Goal: Complete application form: Complete application form

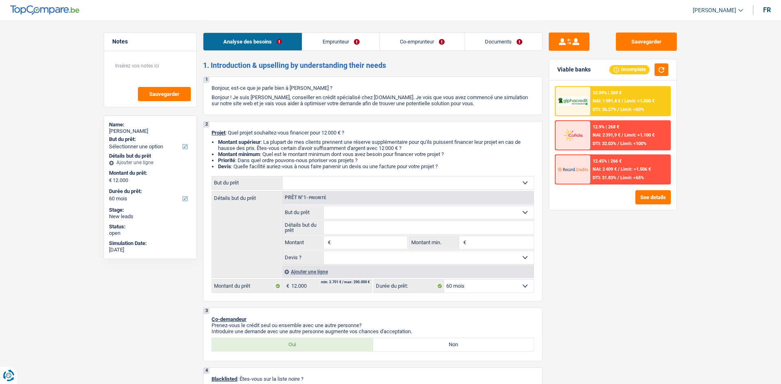
select select "60"
select select "privateEmployee"
select select "familyAllowances"
select select "netSalary"
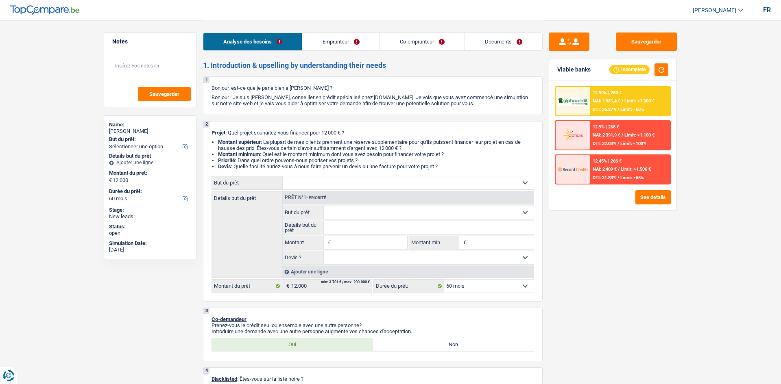
select select "mealVouchers"
select select "ownerWithMortgage"
select select "mortgage"
select select "420"
select select "60"
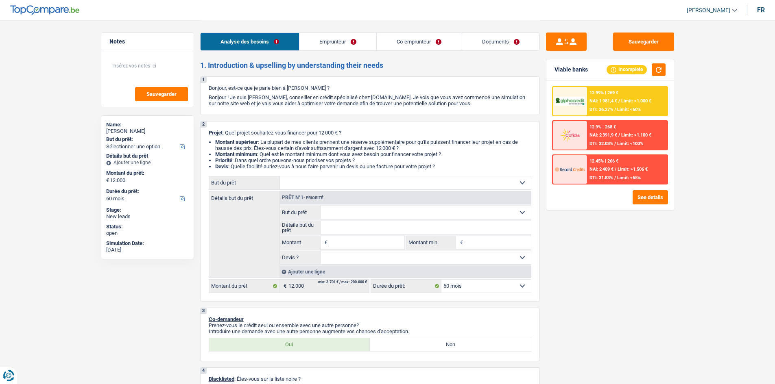
click at [647, 281] on div "Sauvegarder Viable banks Incomplete 12.99% | 269 € NAI: 1 981,4 € / Limit: >1.0…" at bounding box center [610, 202] width 140 height 339
click at [172, 74] on textarea at bounding box center [147, 69] width 81 height 24
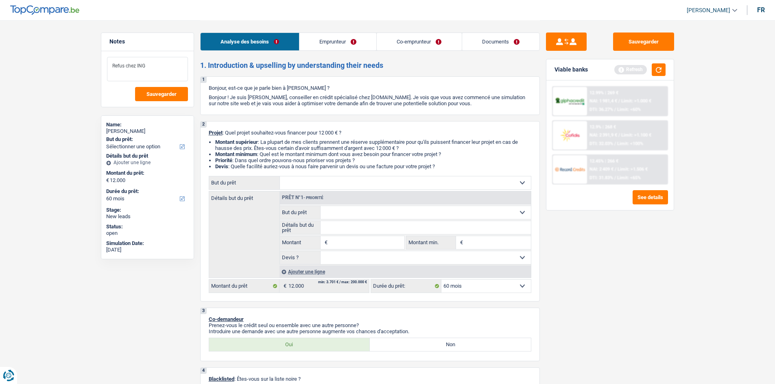
type textarea "Refus chez ING"
click at [383, 190] on div "Confort maison: meubles, textile, peinture, électroménager, outillage non-profe…" at bounding box center [370, 234] width 322 height 117
drag, startPoint x: 383, startPoint y: 182, endPoint x: 383, endPoint y: 189, distance: 6.9
click at [383, 182] on select "Confort maison: meubles, textile, peinture, électroménager, outillage non-profe…" at bounding box center [405, 182] width 251 height 13
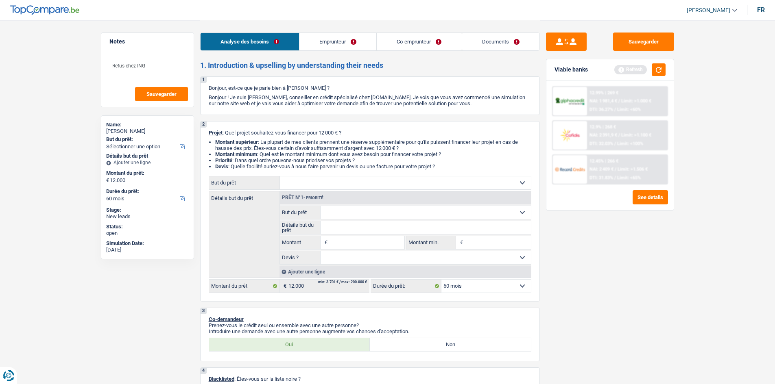
select select "household"
click at [280, 176] on select "Confort maison: meubles, textile, peinture, électroménager, outillage non-profe…" at bounding box center [405, 182] width 251 height 13
select select "household"
type input "12.000"
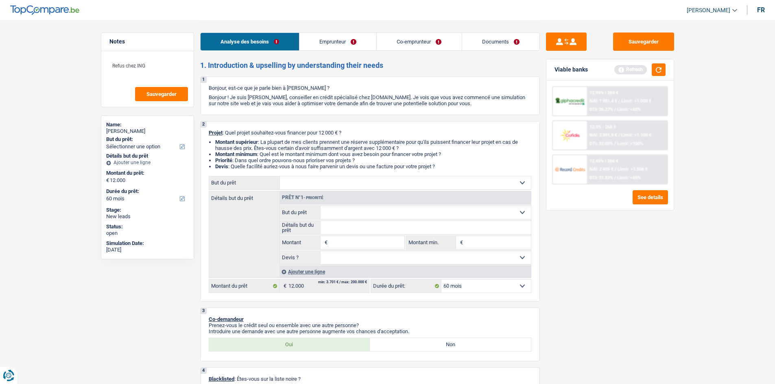
select select "household"
type input "12.000"
select select "household"
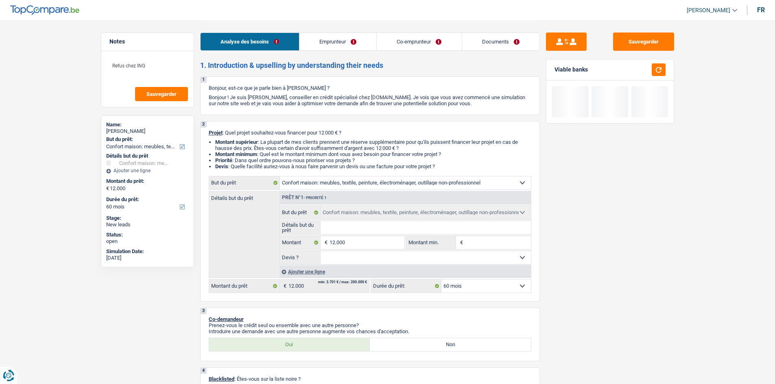
click at [631, 261] on div "Sauvegarder Viable banks" at bounding box center [610, 202] width 140 height 339
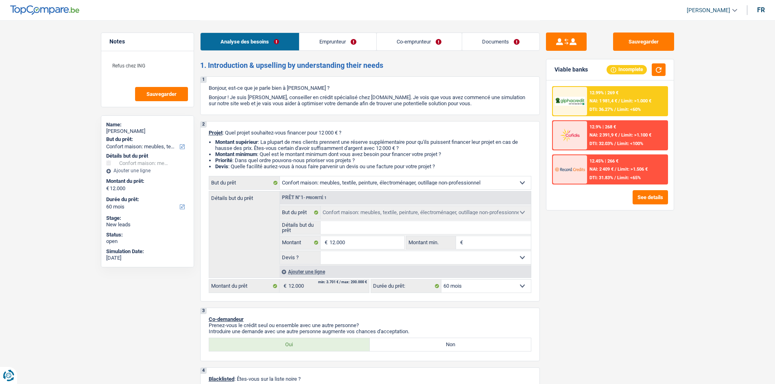
click at [620, 250] on div "Sauvegarder Viable banks Incomplete 12.99% | 269 € NAI: 1 981,4 € / Limit: >1.0…" at bounding box center [610, 202] width 140 height 339
click at [367, 176] on select "Confort maison: meubles, textile, peinture, électroménager, outillage non-profe…" at bounding box center [405, 182] width 251 height 13
select select "familyEvent"
click at [280, 176] on select "Confort maison: meubles, textile, peinture, électroménager, outillage non-profe…" at bounding box center [405, 182] width 251 height 13
select select "familyEvent"
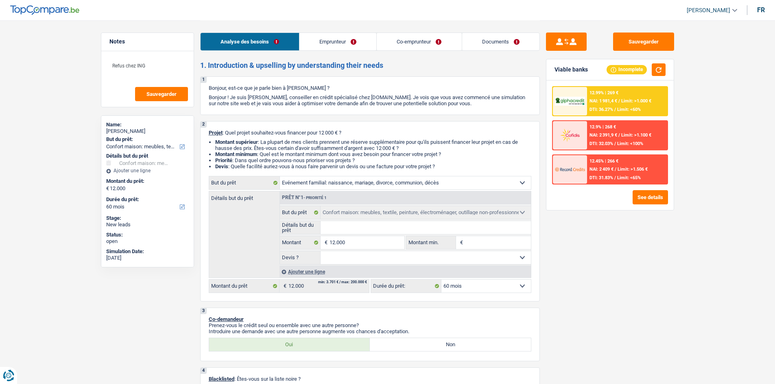
select select "familyEvent"
select select "household"
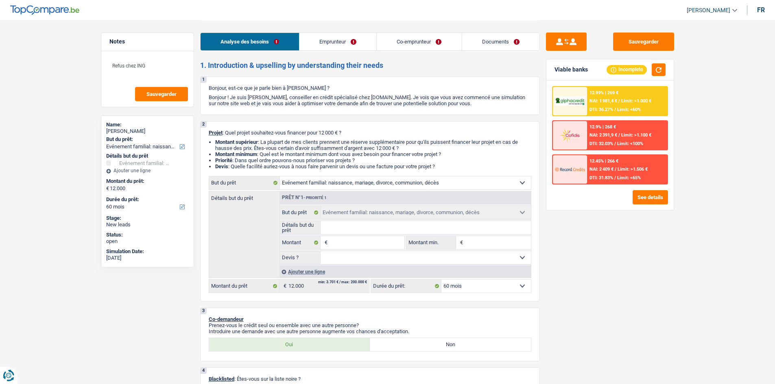
select select "household"
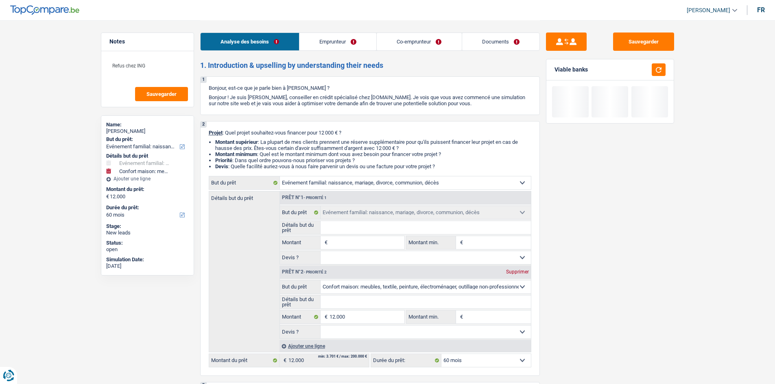
click at [381, 230] on input "Détails but du prêt" at bounding box center [425, 227] width 210 height 13
type input "M"
type input "Ma"
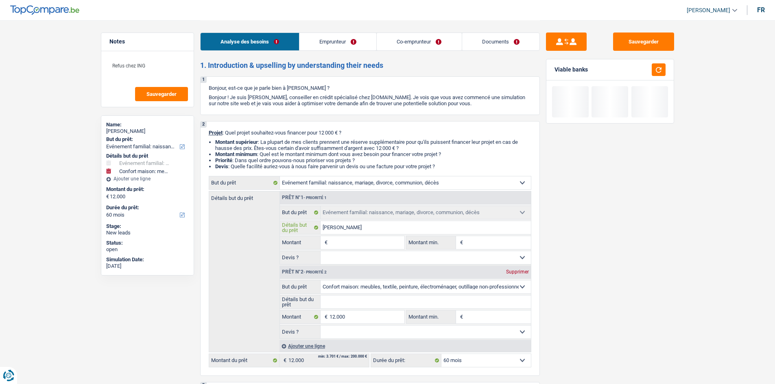
type input "Maer"
type input "Maeri"
type input "Maeria"
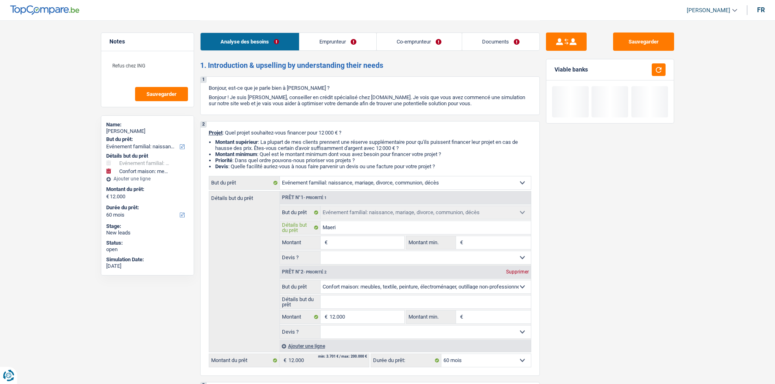
type input "Maeria"
type input "Maeriag"
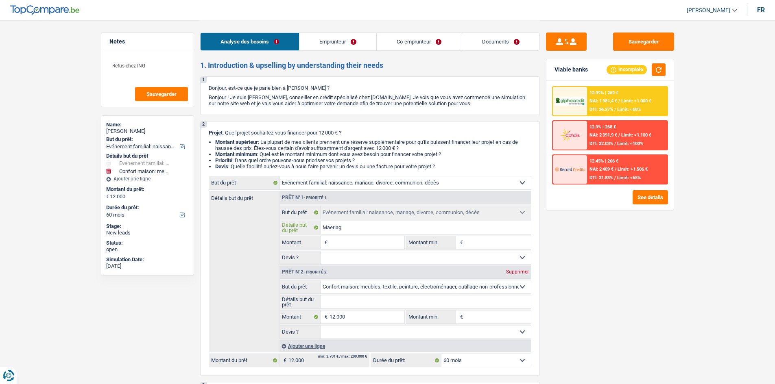
type input "Maeriage"
type input "Maeriage e"
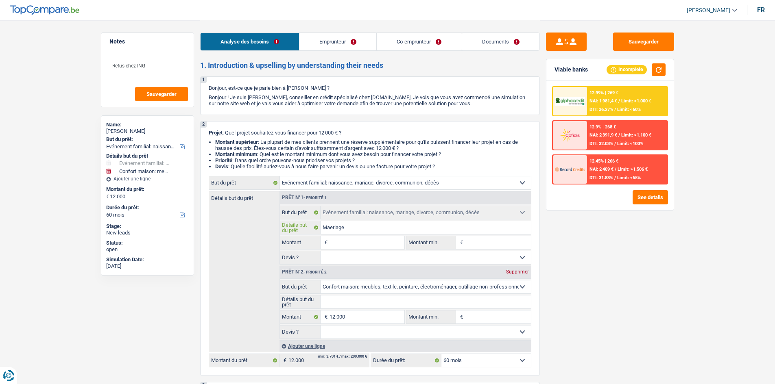
type input "Maeriage e"
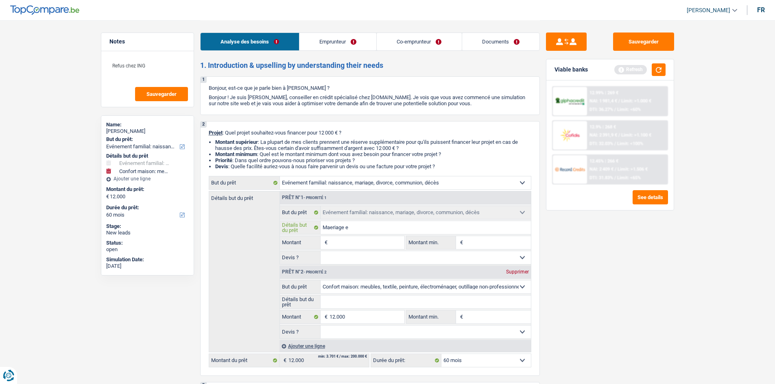
type input "Maeriage en"
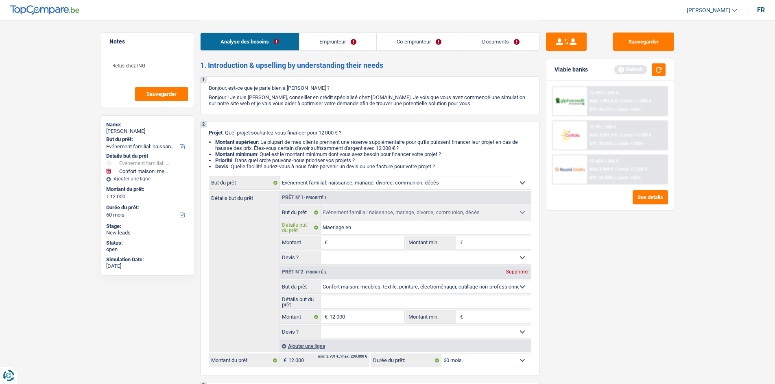
type input "Maeriage en"
type input "Maeriage ent"
type input "Maeriage entr"
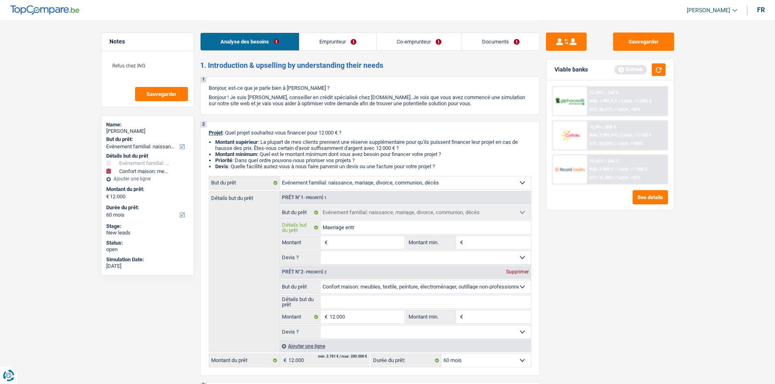
type input "Maeriage entre"
type input "Maeriage entre l"
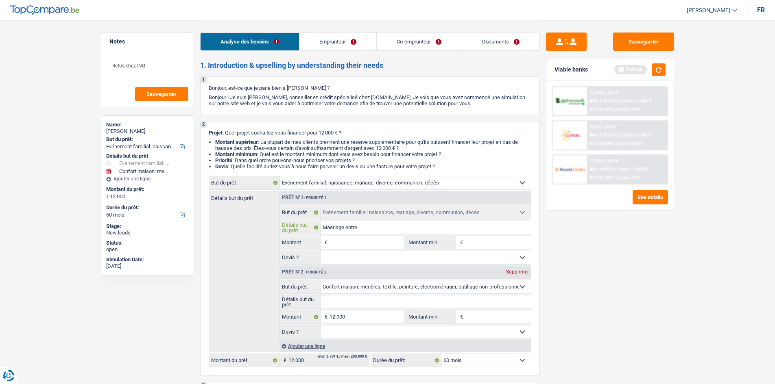
type input "Maeriage entre l"
type input "Maeriage entre le"
type input "Maeriage entre les"
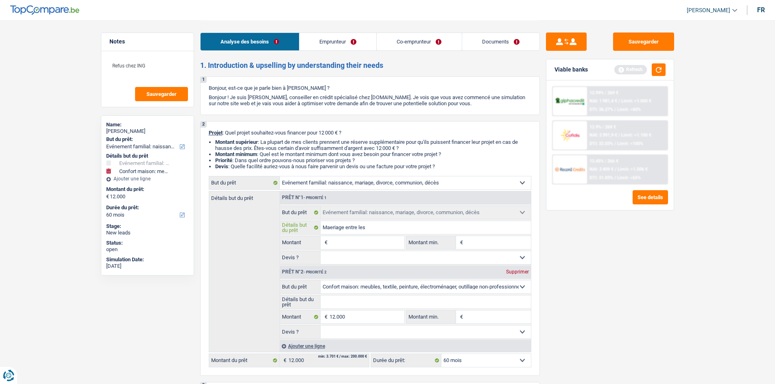
type input "Maeriage entre les"
type input "Maeriage entre les d"
type input "Maeriage entre les de"
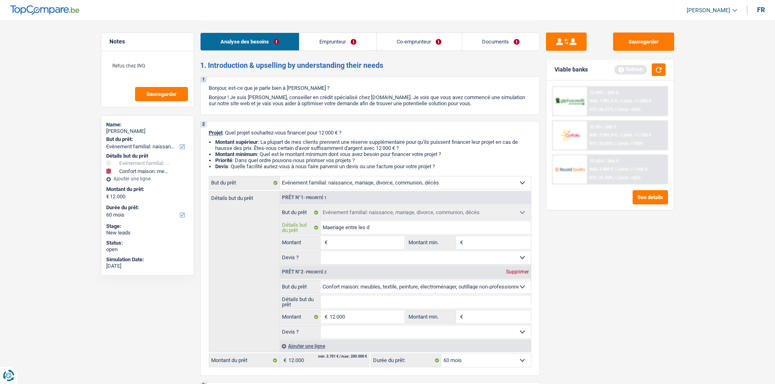
type input "Maeriage entre les de"
type input "Maeriage entre les deu"
type input "Maeriage entre les deux"
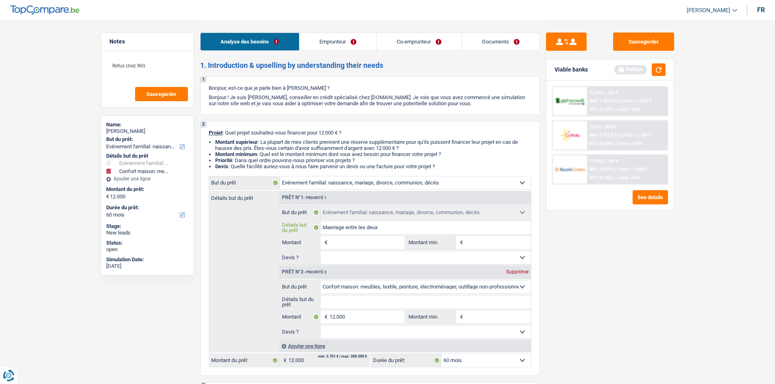
type input "Maeriage entre les deux"
type input "Maeriage entre les deux e"
type input "Maeriage entre les deux em"
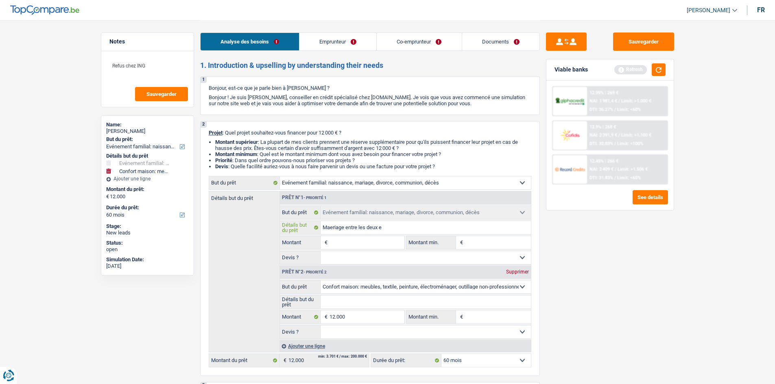
type input "Maeriage entre les deux em"
type input "Maeriage entre les deux emp"
type input "Maeriage entre les deux empr"
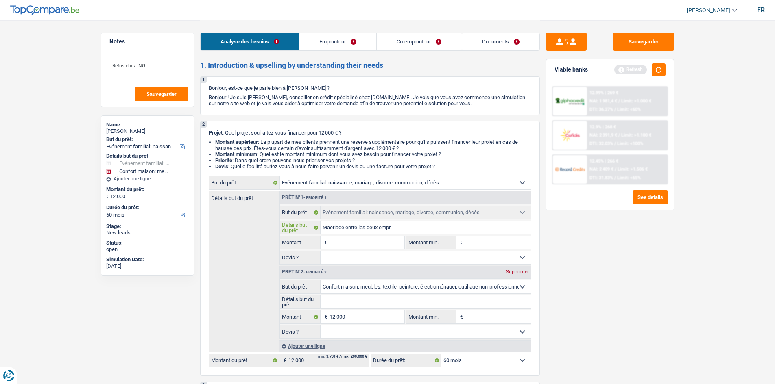
type input "Maeriage entre les deux empru"
type input "Maeriage entre les deux emprun"
type input "Maeriage entre les deux emprunt"
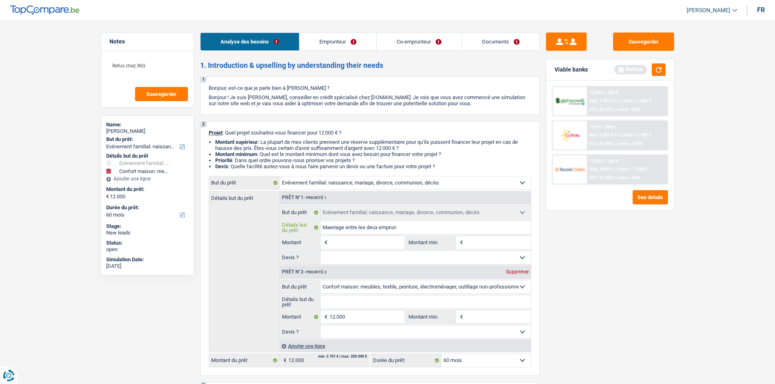
type input "Maeriage entre les deux emprunt"
type input "Maeriage entre les deux emprunte"
type input "Maeriage entre les deux emprunteu"
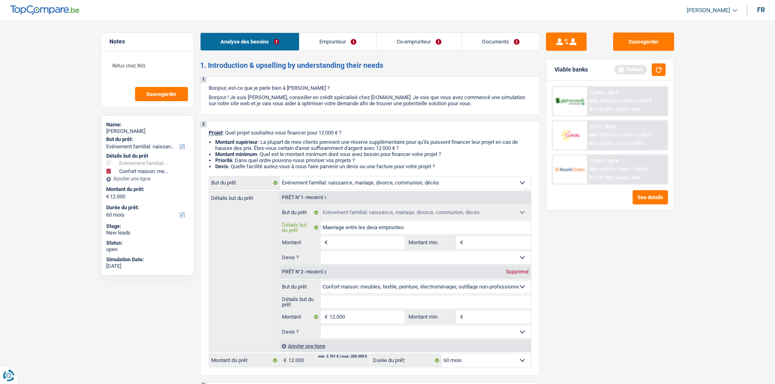
type input "Maeriage entre les deux emprunteur"
type input "Maeriage entre les deux emprunteurs"
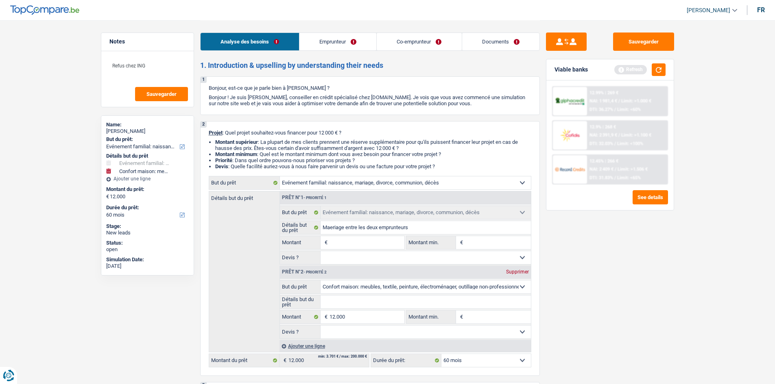
click at [513, 268] on div "Prêt n°2 - Priorité 2 Supprimer" at bounding box center [405, 272] width 251 height 13
drag, startPoint x: 578, startPoint y: 263, endPoint x: 566, endPoint y: 257, distance: 12.9
click at [578, 263] on div "Sauvegarder Viable banks Refresh 12.99% | 269 € NAI: 1 981,4 € / Limit: >1.000 …" at bounding box center [610, 202] width 140 height 339
click at [386, 242] on input "Montant" at bounding box center [366, 242] width 74 height 13
type input "1"
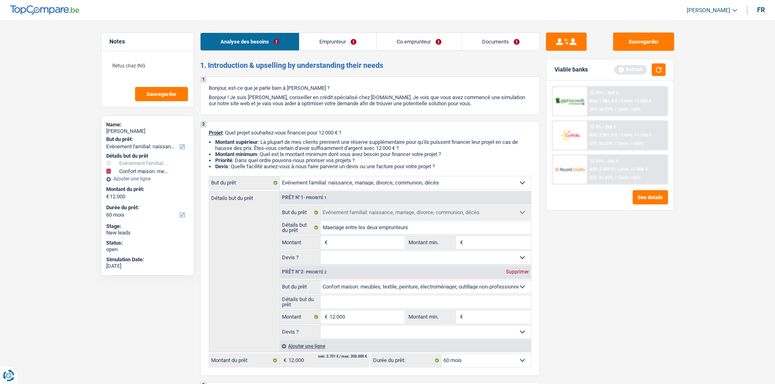
type input "1"
type input "12"
type input "120"
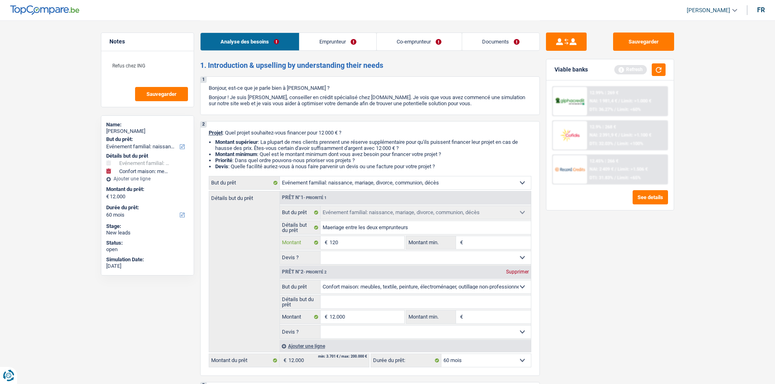
type input "1.200"
type input "12.000"
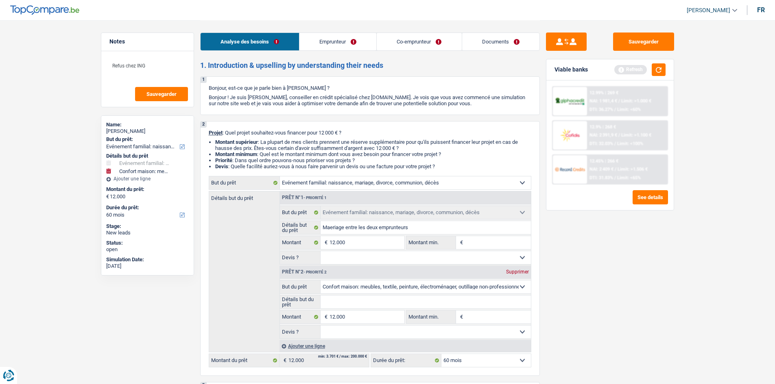
type input "24.000"
select select "120"
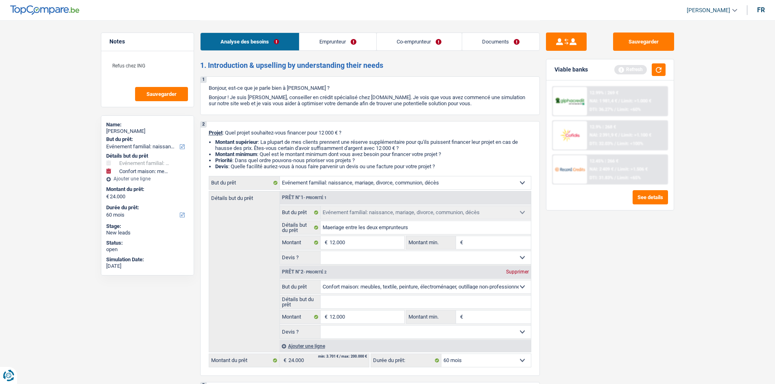
select select "120"
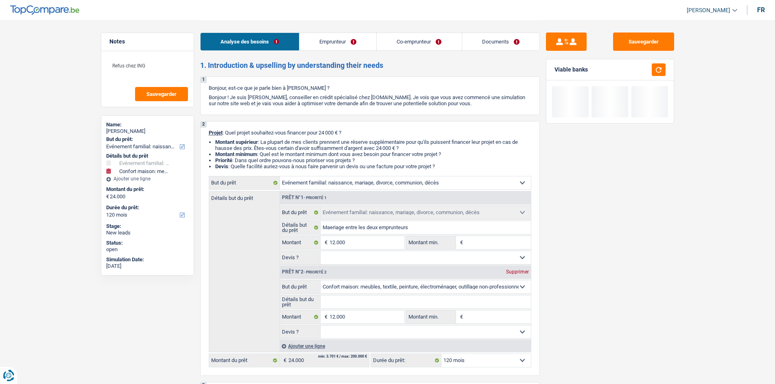
click at [517, 270] on div "Supprimer" at bounding box center [517, 272] width 27 height 5
type input "12.000"
select select "60"
type input "12.000"
select select "60"
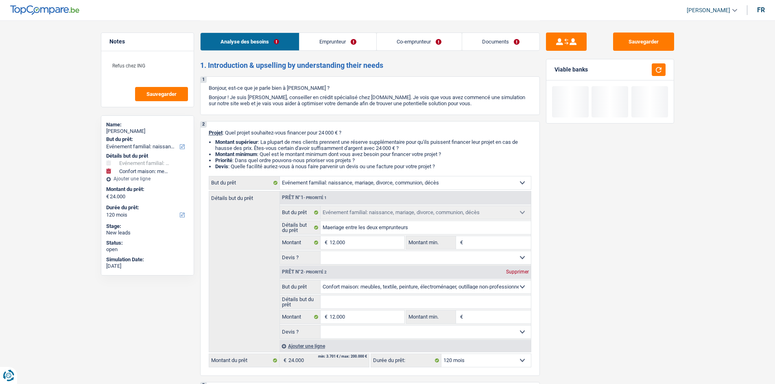
type input "12.000"
select select "60"
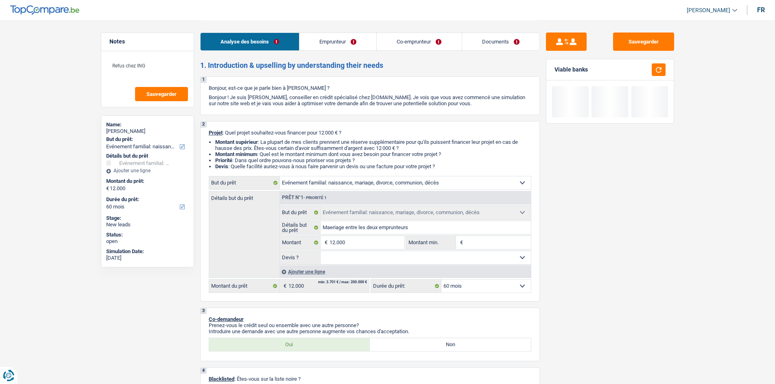
click at [584, 258] on div "Sauvegarder Viable banks" at bounding box center [610, 202] width 140 height 339
click at [500, 241] on input "Montant min." at bounding box center [498, 242] width 66 height 13
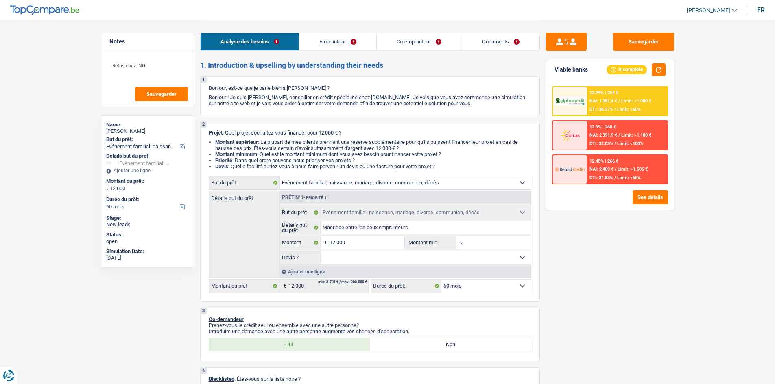
click at [644, 257] on div "Sauvegarder Viable banks Incomplete 12.99% | 269 € NAI: 1 981,4 € / Limit: >1.0…" at bounding box center [610, 202] width 140 height 339
click at [497, 240] on input "Montant min." at bounding box center [498, 242] width 66 height 13
drag, startPoint x: 332, startPoint y: 227, endPoint x: 349, endPoint y: 233, distance: 18.3
click at [332, 227] on input "Maeriage entre les deux emprunteurs" at bounding box center [425, 227] width 210 height 13
type input "Mariage entre les deux emprunteurs"
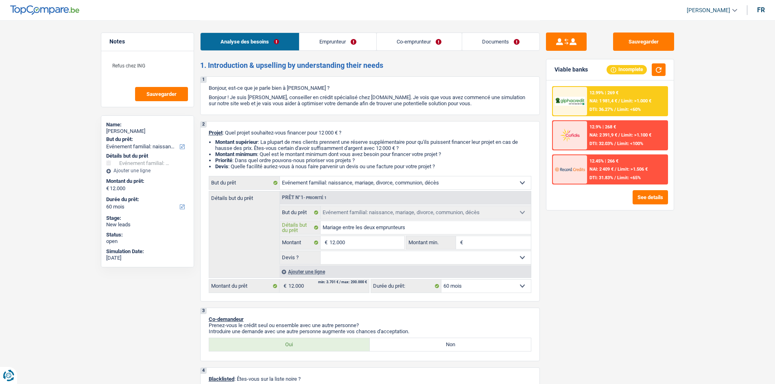
type input "Mariage entre les deux emprunteurs"
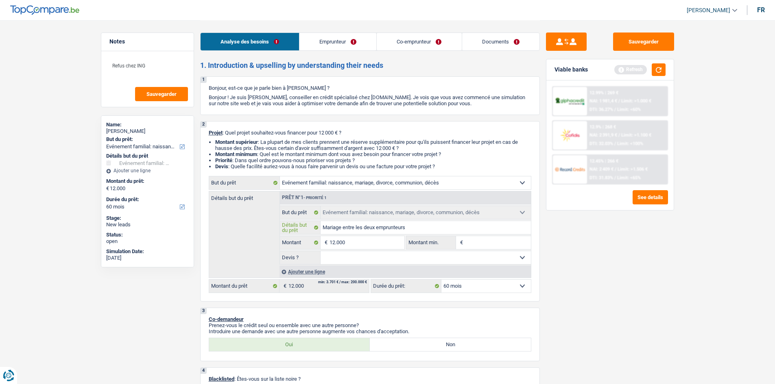
type input "Marriage entre les deux emprunteurs"
type input "Mariage entre les deux emprunteurs"
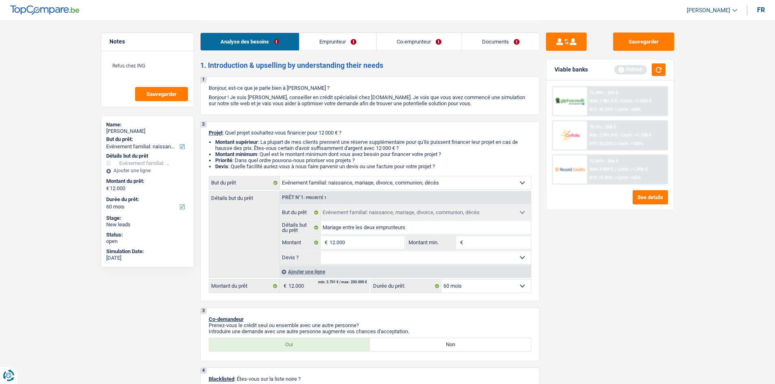
click at [643, 301] on div "Sauvegarder Viable banks Refresh 12.99% | 269 € NAI: 1 981,4 € / Limit: >1.000 …" at bounding box center [610, 202] width 140 height 339
click at [497, 242] on input "Montant min." at bounding box center [498, 242] width 66 height 13
click at [640, 252] on div "Sauvegarder Viable banks Refresh 12.99% | 269 € NAI: 1 981,4 € / Limit: >1.000 …" at bounding box center [610, 202] width 140 height 339
click at [657, 69] on button "button" at bounding box center [658, 69] width 14 height 13
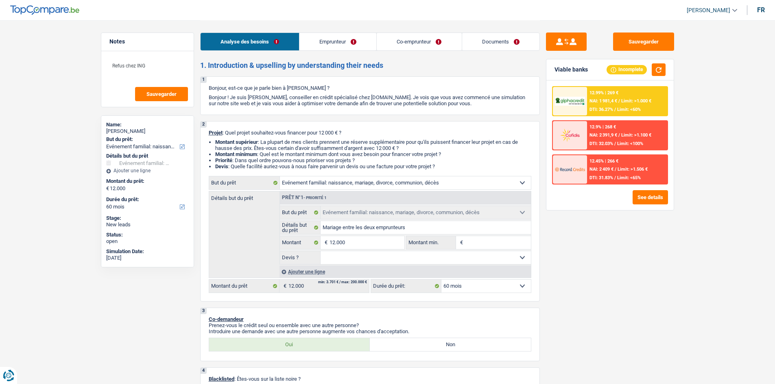
click at [637, 291] on div "Sauvegarder Viable banks Incomplete 12.99% | 269 € NAI: 1 981,4 € / Limit: >1.0…" at bounding box center [610, 202] width 140 height 339
click at [485, 245] on input "Montant min." at bounding box center [498, 242] width 66 height 13
type input "1"
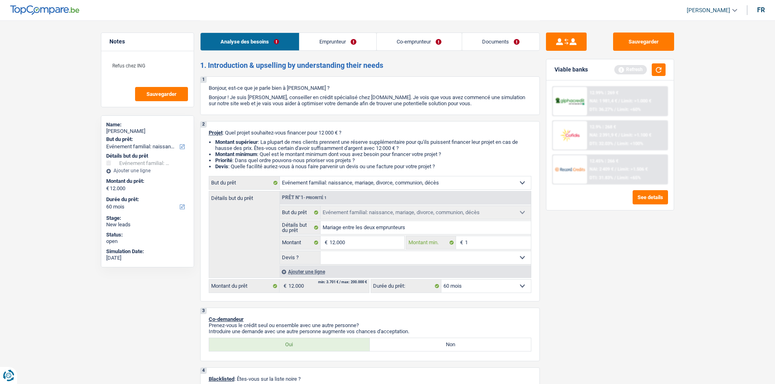
type input "12"
type input "120"
type input "1.200"
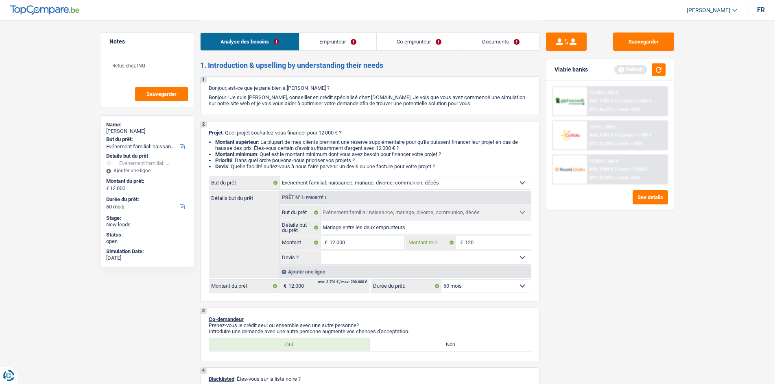
type input "1.200"
type input "12.000"
click at [491, 255] on select "Oui Non Non répondu Sélectionner une option" at bounding box center [425, 257] width 210 height 13
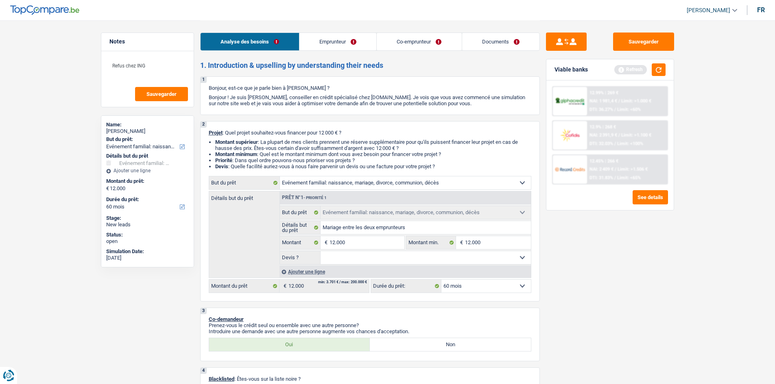
select select "false"
click at [320, 251] on select "Oui Non Non répondu Sélectionner une option" at bounding box center [425, 257] width 210 height 13
select select "false"
click at [611, 261] on div "Sauvegarder Viable banks Refresh 12.99% | 269 € NAI: 1 981,4 € / Limit: >1.000 …" at bounding box center [610, 202] width 140 height 339
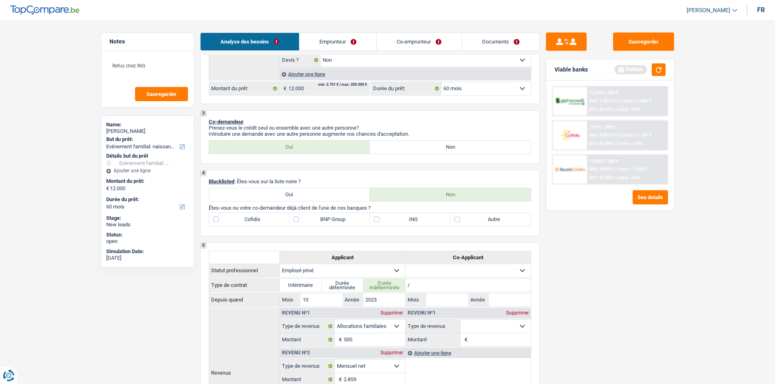
scroll to position [285, 0]
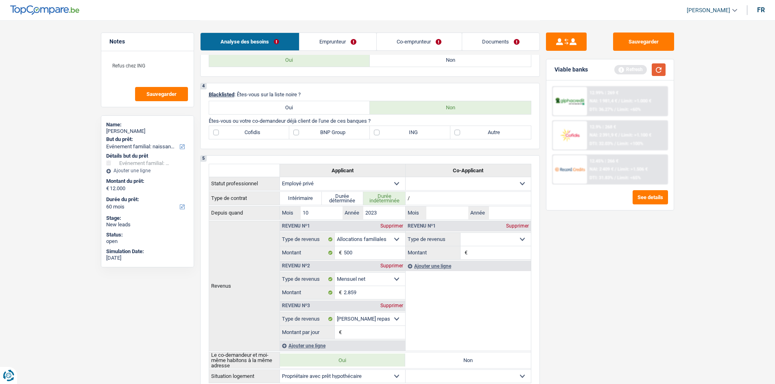
click at [662, 65] on button "button" at bounding box center [658, 69] width 14 height 13
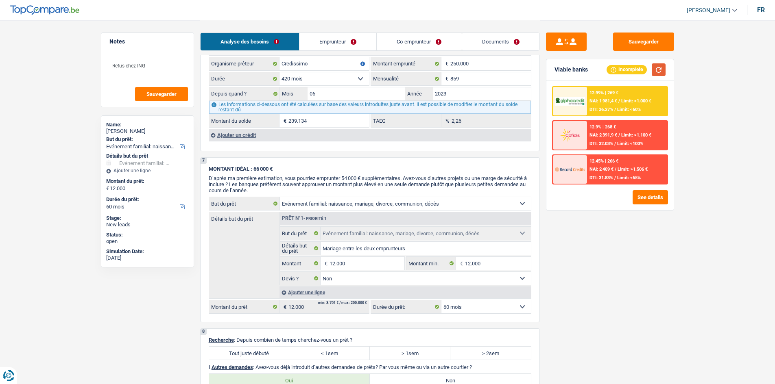
scroll to position [854, 0]
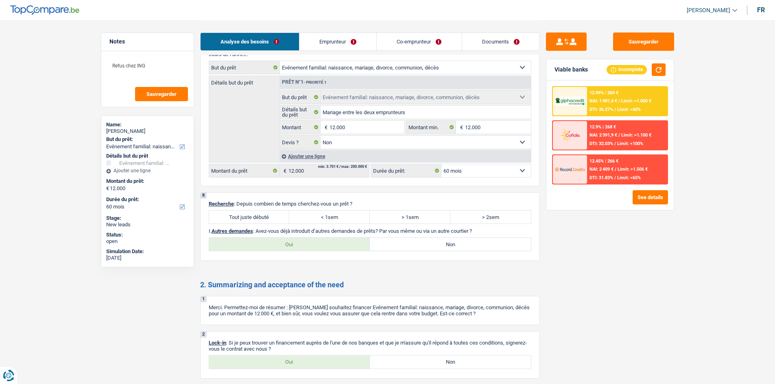
drag, startPoint x: 249, startPoint y: 216, endPoint x: 253, endPoint y: 218, distance: 4.2
click at [249, 217] on label "Tout juste débuté" at bounding box center [249, 217] width 81 height 13
click at [249, 217] on input "Tout juste débuté" at bounding box center [249, 217] width 81 height 13
radio input "true"
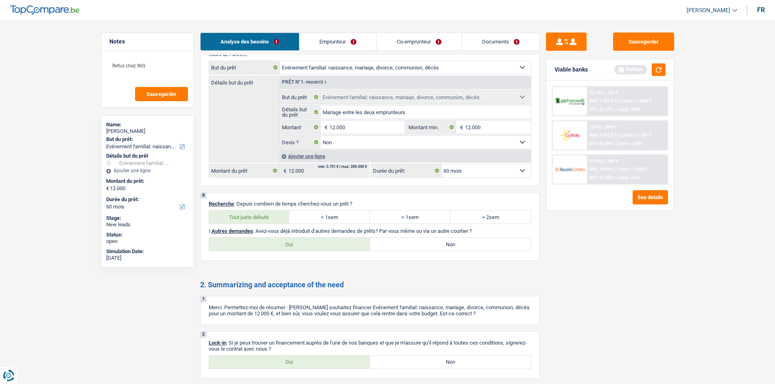
click at [495, 246] on label "Non" at bounding box center [450, 244] width 161 height 13
click at [495, 246] on input "Non" at bounding box center [450, 244] width 161 height 13
radio input "true"
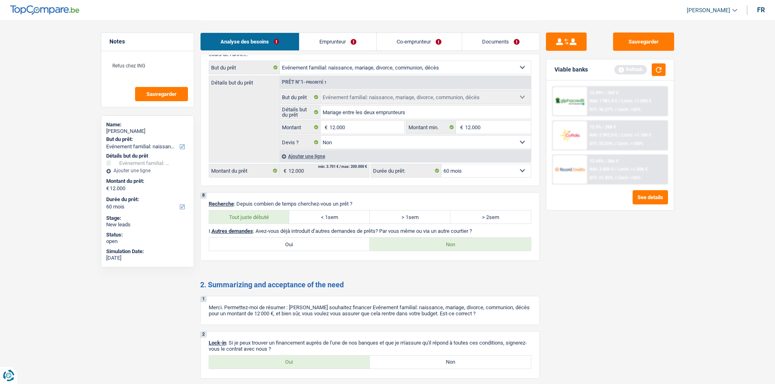
scroll to position [0, 0]
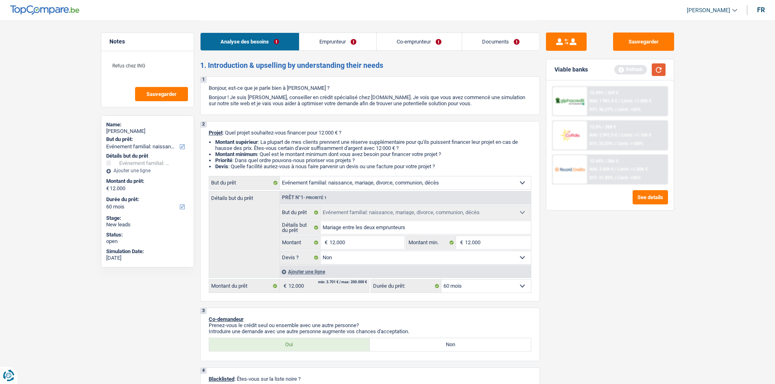
drag, startPoint x: 657, startPoint y: 70, endPoint x: 674, endPoint y: 79, distance: 19.1
click at [657, 70] on button "button" at bounding box center [658, 69] width 14 height 13
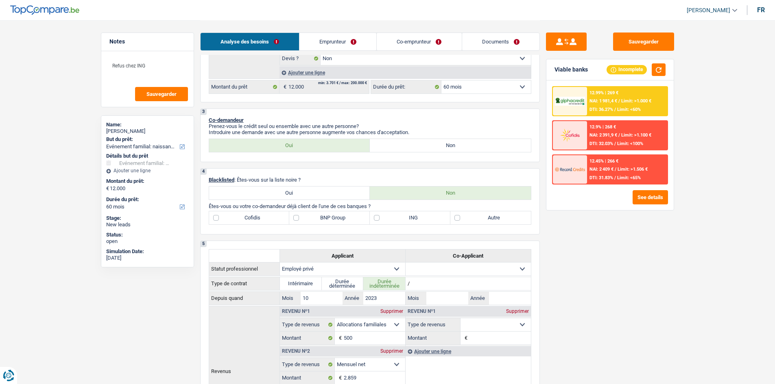
scroll to position [203, 0]
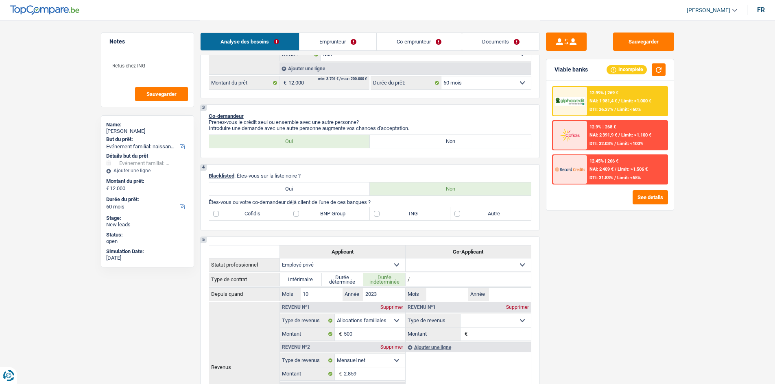
click at [408, 216] on label "ING" at bounding box center [410, 213] width 81 height 13
click at [408, 216] on input "ING" at bounding box center [410, 213] width 81 height 13
checkbox input "true"
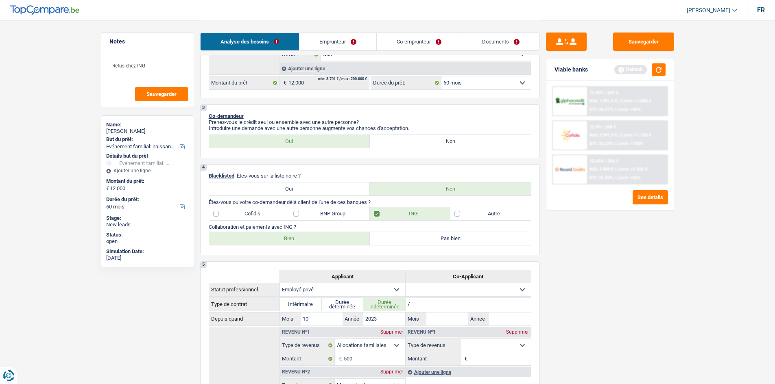
click at [651, 300] on div "Sauvegarder Viable banks Refresh 12.99% | 269 € NAI: 1 981,4 € / Limit: >1.000 …" at bounding box center [610, 202] width 140 height 339
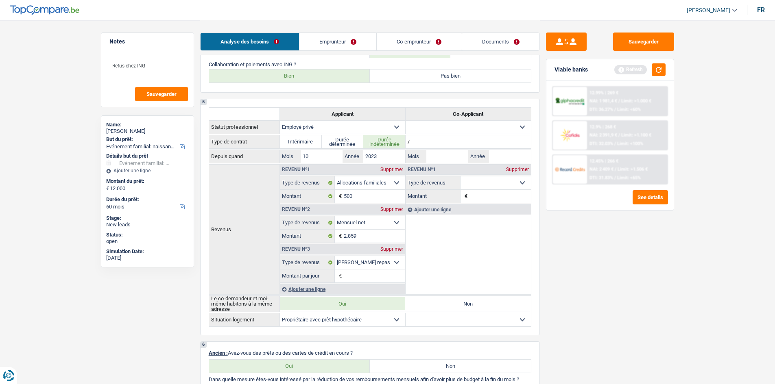
scroll to position [122, 0]
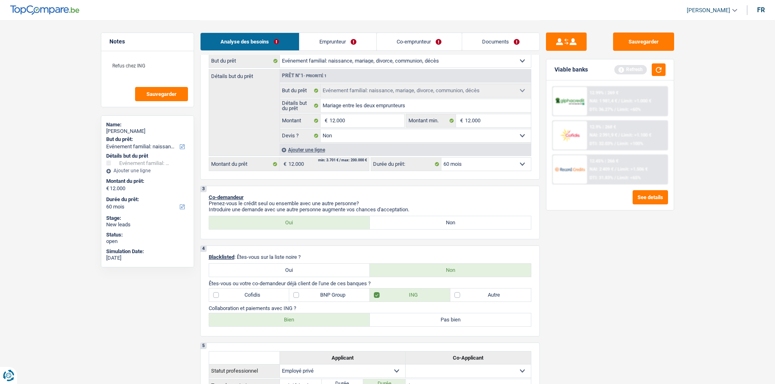
click at [339, 319] on label "Bien" at bounding box center [289, 319] width 161 height 13
click at [339, 319] on input "Bien" at bounding box center [289, 319] width 161 height 13
radio input "true"
click at [626, 264] on div "Sauvegarder Viable banks Refresh 12.99% | 269 € NAI: 1 981,4 € / Limit: >1.000 …" at bounding box center [610, 202] width 140 height 339
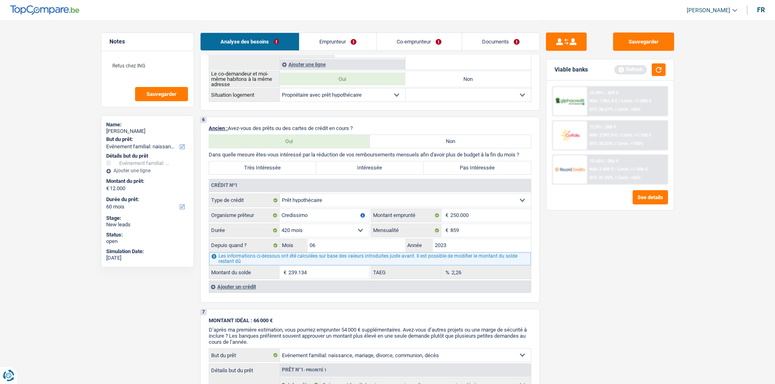
scroll to position [569, 0]
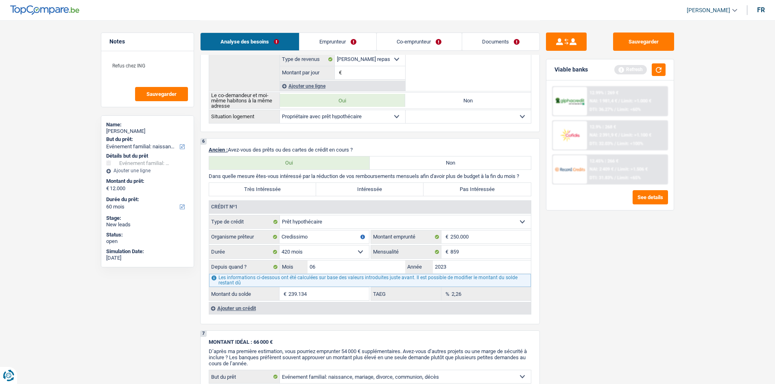
click at [483, 190] on label "Pas Intéressée" at bounding box center [476, 189] width 107 height 13
click at [483, 190] on input "Pas Intéressée" at bounding box center [476, 189] width 107 height 13
radio input "true"
click at [631, 254] on div "Sauvegarder Viable banks Refresh 12.99% | 269 € NAI: 1 981,4 € / Limit: >1.000 …" at bounding box center [610, 202] width 140 height 339
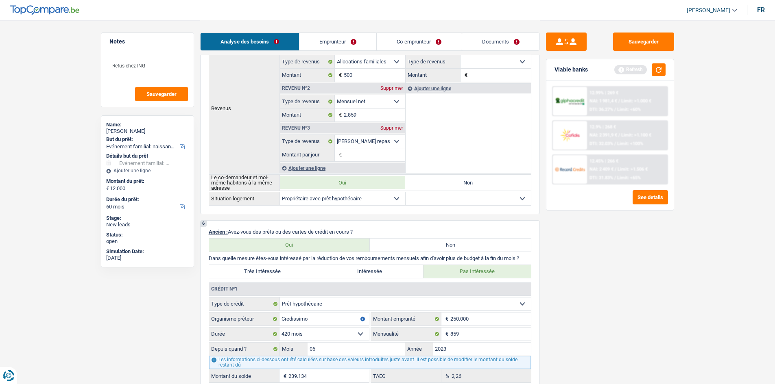
scroll to position [0, 0]
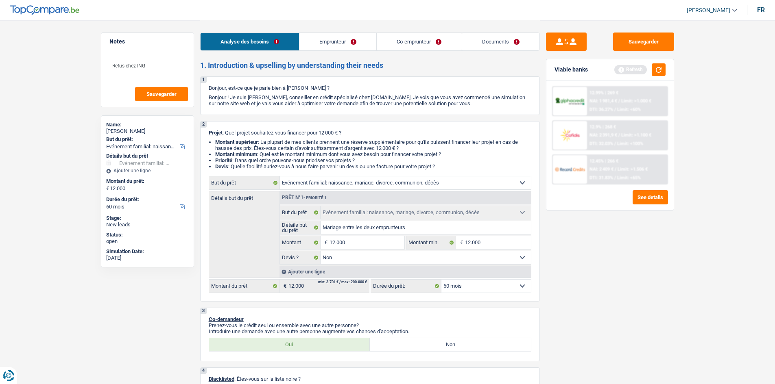
click at [335, 49] on link "Emprunteur" at bounding box center [337, 41] width 77 height 17
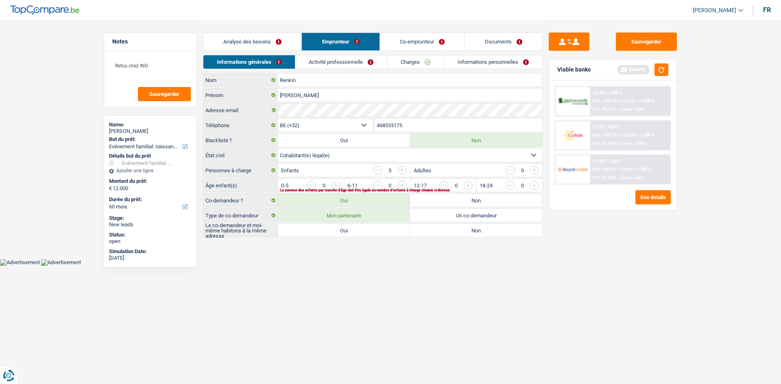
click at [402, 185] on input "button" at bounding box center [567, 187] width 339 height 13
click at [335, 184] on input "button" at bounding box center [500, 187] width 339 height 13
click at [335, 185] on input "button" at bounding box center [500, 187] width 339 height 13
click at [450, 266] on html "Vous avez le contrôle de vos données Nous utilisons des cookies, tout comme nos…" at bounding box center [390, 133] width 781 height 266
click at [170, 65] on textarea "Refus chez ING" at bounding box center [150, 69] width 81 height 24
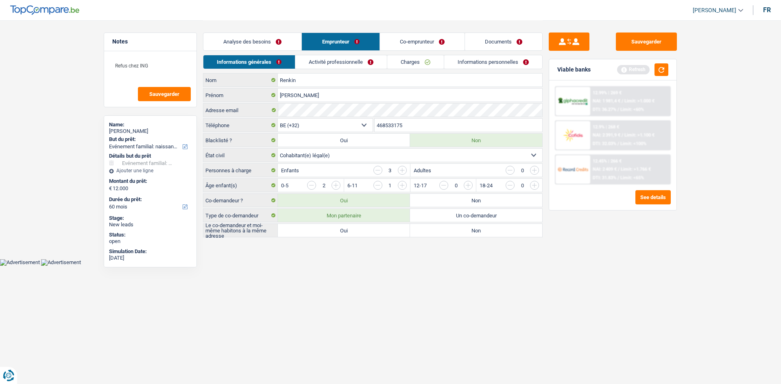
click at [395, 239] on main "Notes Refus chez ING Sauvegarder Name: [PERSON_NAME] But du prêt: Confort maiso…" at bounding box center [390, 129] width 781 height 259
click at [394, 229] on label "Oui" at bounding box center [344, 230] width 132 height 13
click at [394, 229] on input "Oui" at bounding box center [344, 230] width 132 height 13
radio input "true"
click at [324, 60] on link "Activité professionnelle" at bounding box center [341, 61] width 91 height 13
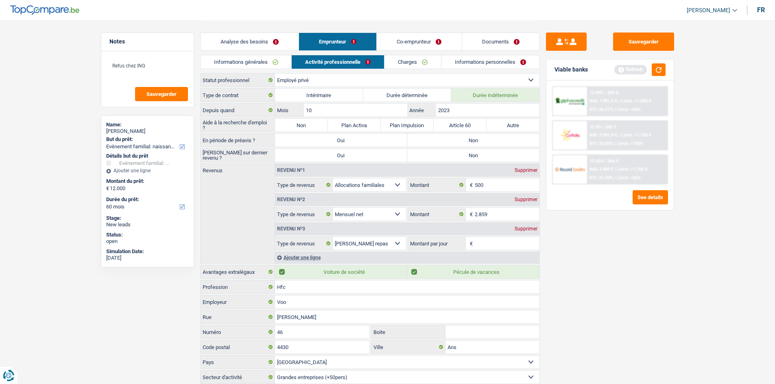
click at [294, 120] on label "Non" at bounding box center [301, 125] width 53 height 13
click at [294, 120] on input "Non" at bounding box center [301, 125] width 53 height 13
radio input "true"
click at [473, 140] on label "Non" at bounding box center [473, 140] width 132 height 13
click at [473, 140] on input "Non" at bounding box center [473, 140] width 132 height 13
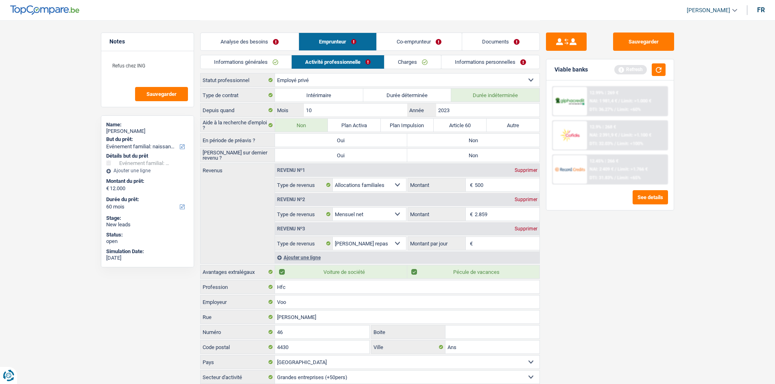
radio input "true"
click at [472, 155] on label "Non" at bounding box center [473, 155] width 132 height 13
click at [472, 155] on input "Non" at bounding box center [473, 155] width 132 height 13
radio input "true"
click at [655, 305] on div "Sauvegarder Viable banks Refresh 12.99% | 269 € NAI: 1 981,4 € / Limit: >1.000 …" at bounding box center [610, 202] width 140 height 339
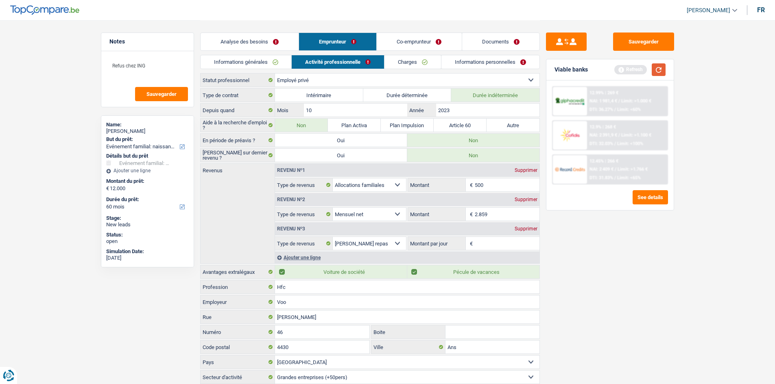
click at [656, 67] on button "button" at bounding box center [658, 69] width 14 height 13
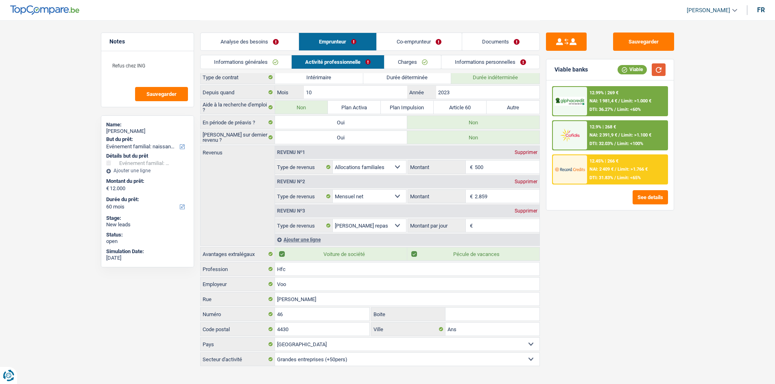
scroll to position [28, 0]
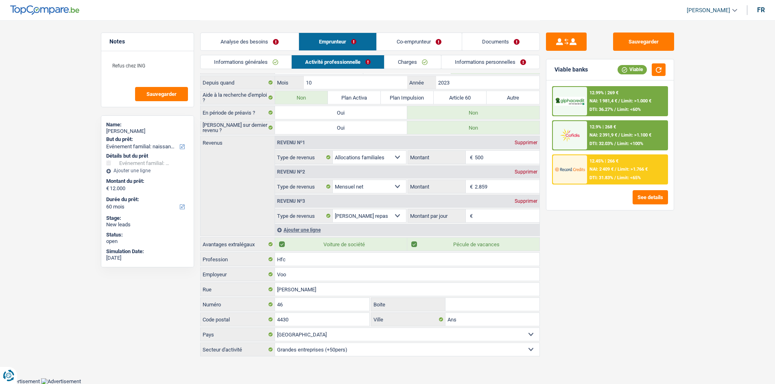
click at [528, 144] on div "Supprimer" at bounding box center [525, 142] width 27 height 5
select select "netSalary"
type input "2.859"
select select "mealVouchers"
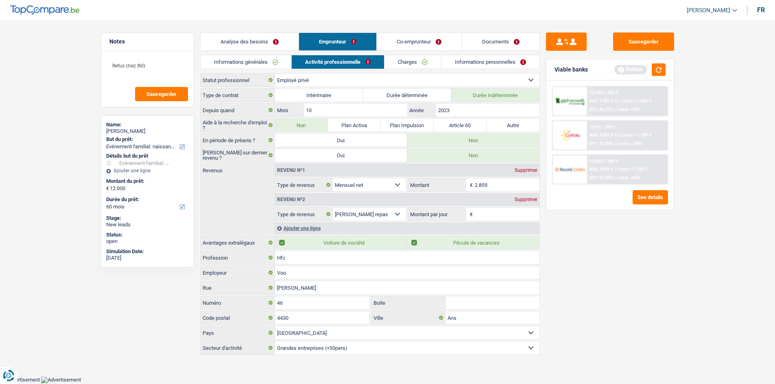
scroll to position [0, 0]
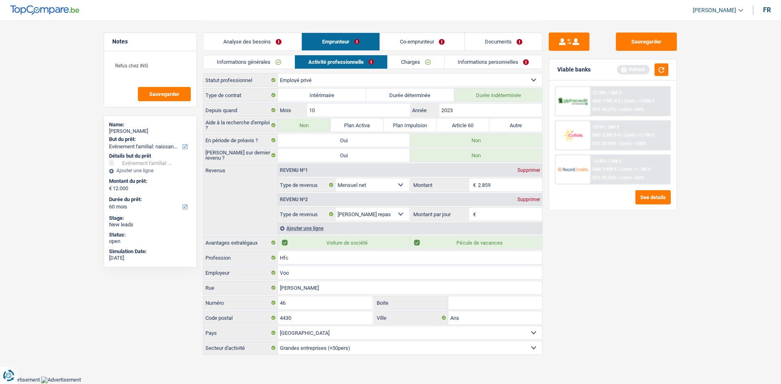
click at [496, 213] on input "Montant par jour" at bounding box center [510, 214] width 65 height 13
type input "8,0"
click at [660, 286] on div "Sauvegarder Viable banks Refresh 12.99% | 269 € NAI: 1 981,4 € / Limit: >1.000 …" at bounding box center [612, 202] width 140 height 339
click at [414, 61] on link "Charges" at bounding box center [415, 61] width 57 height 13
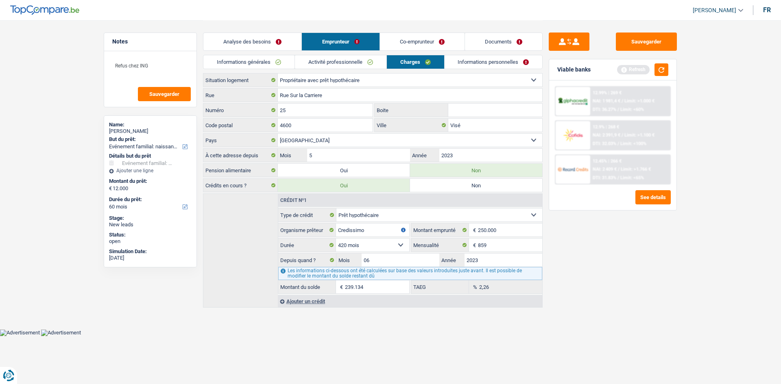
drag, startPoint x: 723, startPoint y: 286, endPoint x: 716, endPoint y: 232, distance: 54.6
click at [723, 286] on main "Notes Refus chez ING Sauvegarder Name: [PERSON_NAME] But du prêt: Confort maiso…" at bounding box center [390, 164] width 781 height 329
click at [660, 72] on button "button" at bounding box center [661, 69] width 14 height 13
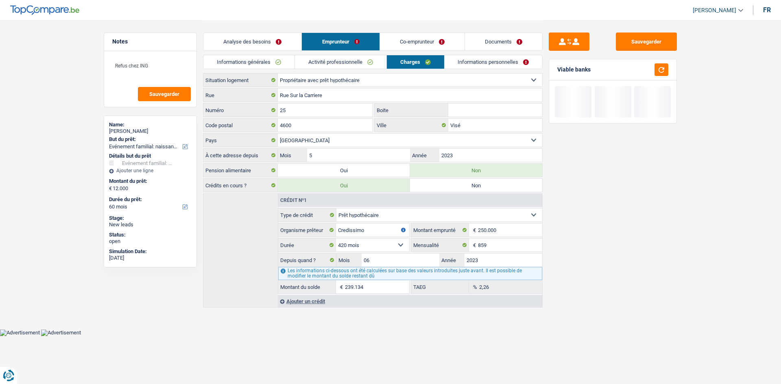
click at [473, 111] on input "Boite" at bounding box center [495, 110] width 94 height 13
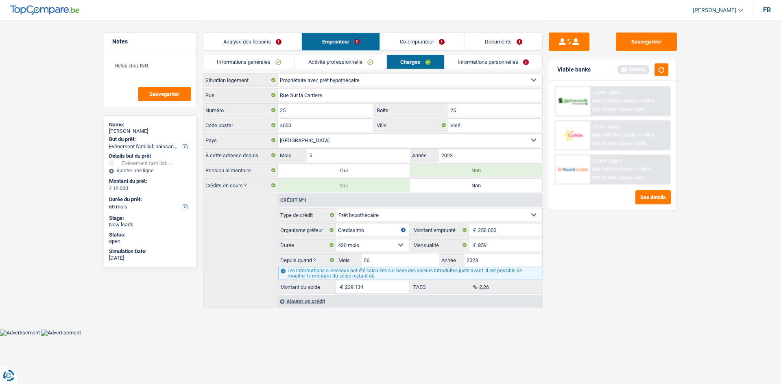
type input "25"
drag, startPoint x: 496, startPoint y: 63, endPoint x: 496, endPoint y: 59, distance: 4.9
click at [496, 63] on link "Informations personnelles" at bounding box center [493, 61] width 98 height 13
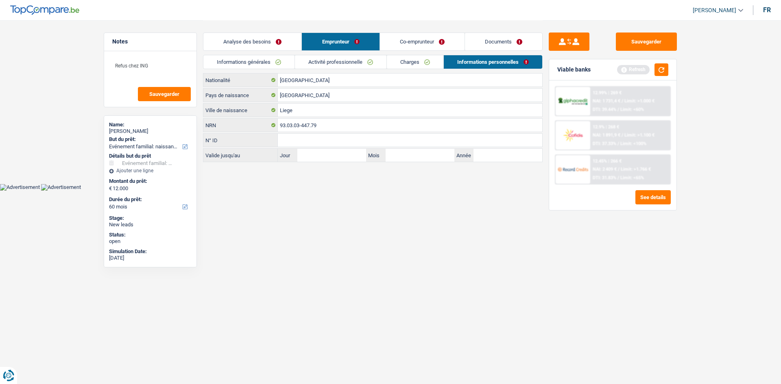
click at [376, 191] on html "Vous avez le contrôle de vos données Nous utilisons des cookies, tout comme nos…" at bounding box center [390, 95] width 781 height 191
click at [318, 113] on input "Liege" at bounding box center [410, 110] width 264 height 13
click at [333, 110] on input "Liege" at bounding box center [410, 110] width 264 height 13
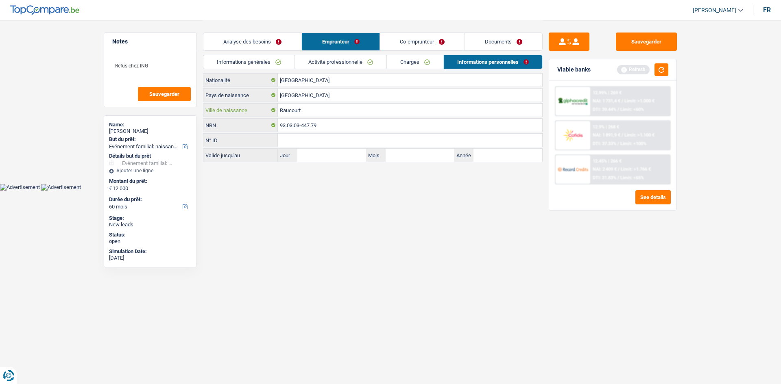
type input "Raucourt"
click at [398, 48] on link "Co-emprunteur" at bounding box center [422, 41] width 85 height 17
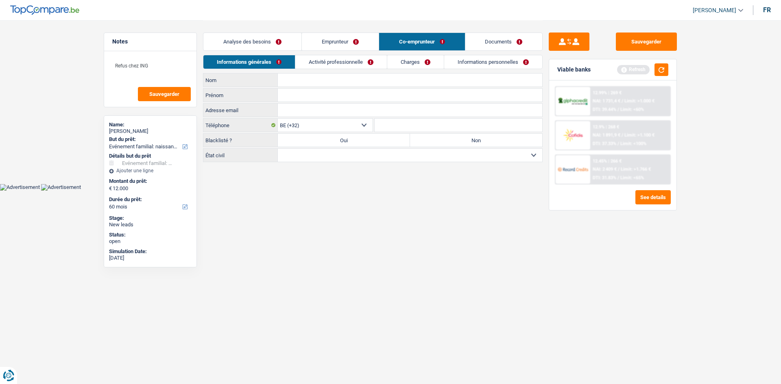
click at [304, 77] on input "Nom" at bounding box center [410, 80] width 264 height 13
type input "Marine"
click at [323, 93] on input "Prénom" at bounding box center [410, 95] width 264 height 13
click at [327, 74] on input "Marine" at bounding box center [410, 80] width 264 height 13
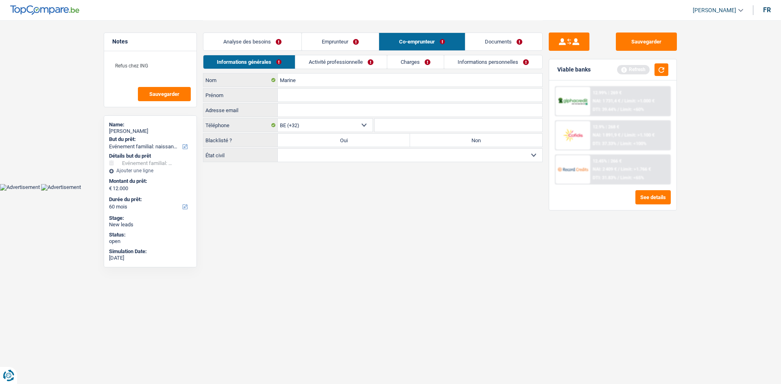
click at [322, 99] on input "Prénom" at bounding box center [410, 95] width 264 height 13
paste input "Marine"
type input "Marine"
click at [324, 83] on input "Marine" at bounding box center [410, 80] width 264 height 13
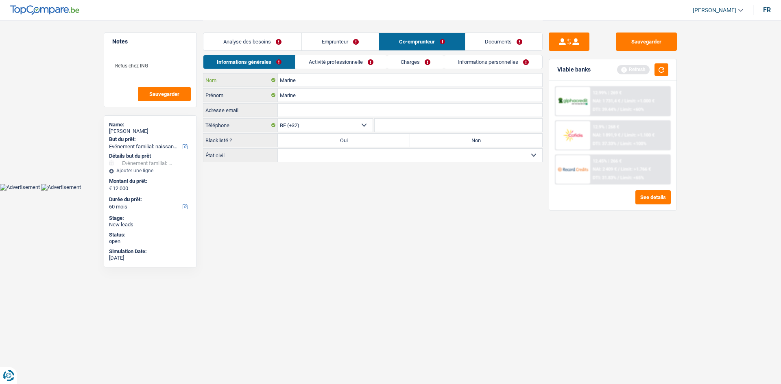
click at [324, 83] on input "Marine" at bounding box center [410, 80] width 264 height 13
type input "N"
click at [283, 79] on input "ongard" at bounding box center [410, 80] width 264 height 13
type input "Bongard"
click at [331, 42] on link "Emprunteur" at bounding box center [340, 41] width 77 height 17
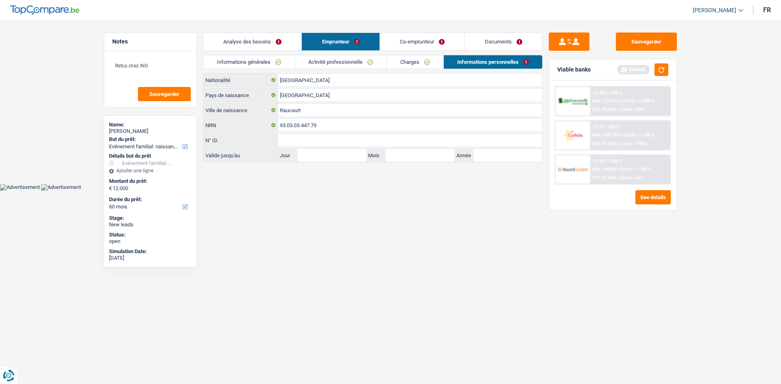
click at [288, 62] on link "Informations générales" at bounding box center [248, 61] width 91 height 13
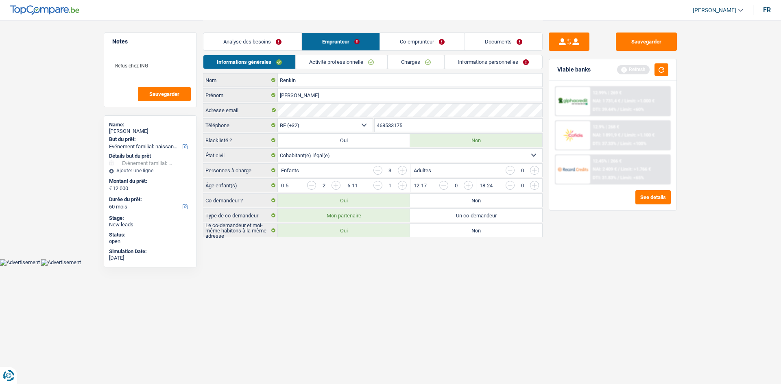
click at [405, 41] on link "Co-emprunteur" at bounding box center [422, 41] width 85 height 17
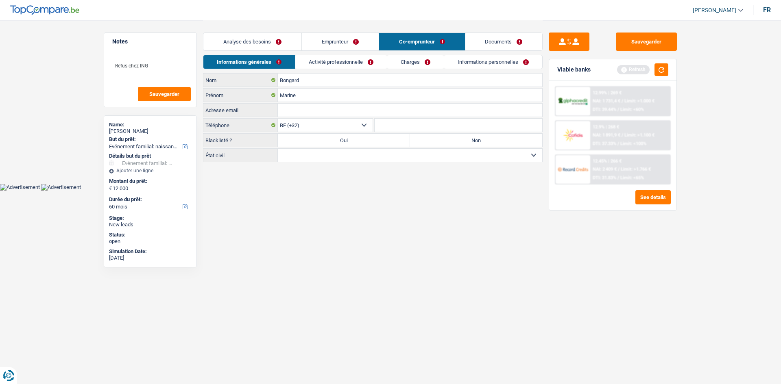
click at [350, 108] on input "Adresse email" at bounding box center [410, 110] width 264 height 13
paste input "[EMAIL_ADDRESS][DOMAIN_NAME]"
type input "[EMAIL_ADDRESS][DOMAIN_NAME]"
click at [331, 41] on link "Emprunteur" at bounding box center [340, 41] width 77 height 17
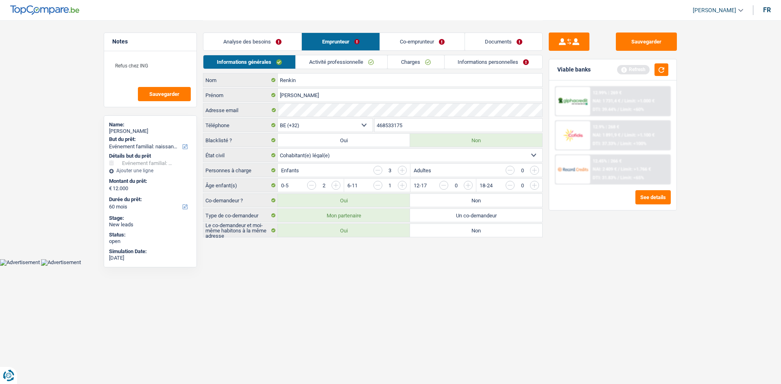
click at [416, 125] on input "468533175" at bounding box center [458, 125] width 168 height 13
click at [428, 41] on link "Co-emprunteur" at bounding box center [422, 41] width 85 height 17
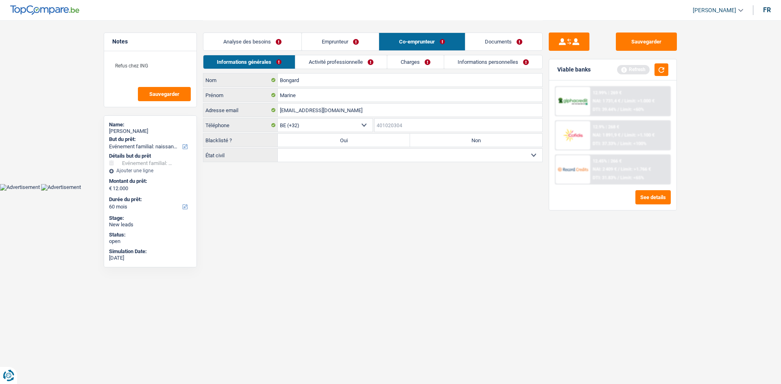
click at [417, 121] on input "Téléphone" at bounding box center [458, 125] width 168 height 13
paste input "468533175"
type input "468533175"
click at [429, 135] on label "Non" at bounding box center [476, 140] width 132 height 13
click at [429, 135] on input "Non" at bounding box center [476, 140] width 132 height 13
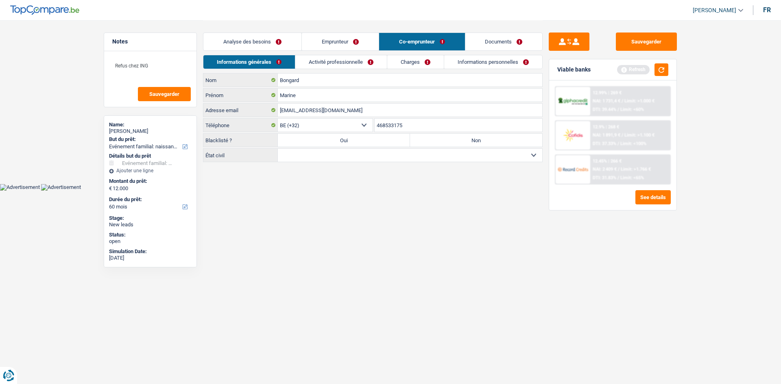
radio input "true"
click at [407, 155] on select "Célibataire Marié(e) Cohabitant(e) légal(e) Divorcé(e) Veuf(ve) Séparé (de fait…" at bounding box center [410, 155] width 264 height 13
select select "cohabitation"
click at [278, 149] on select "Célibataire Marié(e) Cohabitant(e) légal(e) Divorcé(e) Veuf(ve) Séparé (de fait…" at bounding box center [410, 155] width 264 height 13
click at [357, 59] on link "Activité professionnelle" at bounding box center [341, 61] width 91 height 13
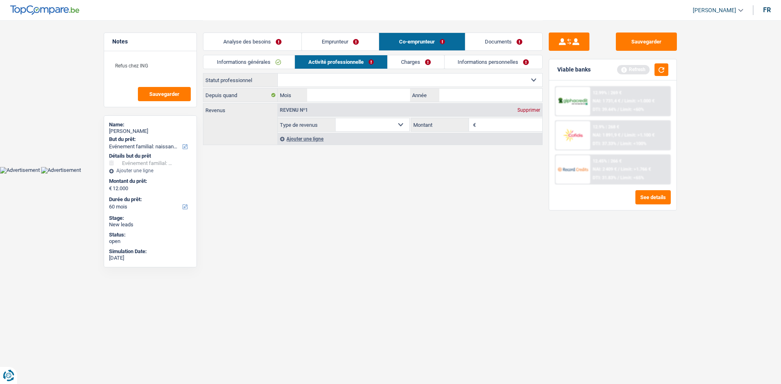
click at [420, 75] on select "Ouvrier Employé privé Employé public Invalide Indépendant Pensionné Chômeur Mut…" at bounding box center [410, 80] width 264 height 13
select select "privateEmployee"
click at [278, 74] on select "Ouvrier Employé privé Employé public Invalide Indépendant Pensionné Chômeur Mut…" at bounding box center [410, 80] width 264 height 13
select select "netSalary"
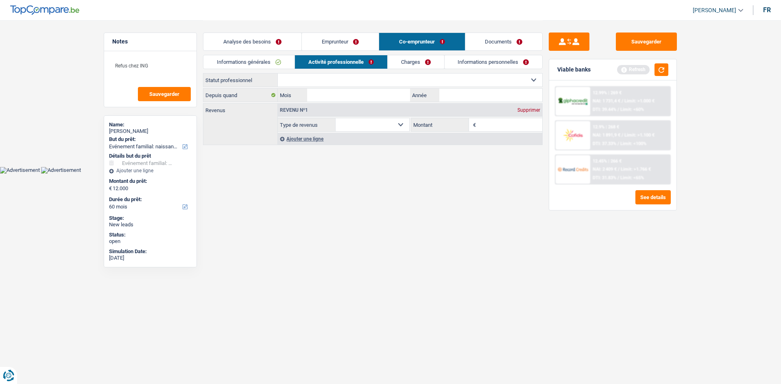
select select "mealVouchers"
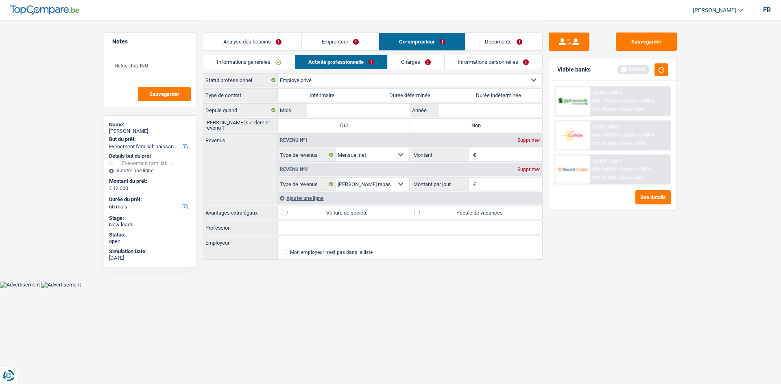
click at [479, 98] on label "Durée indéterminée" at bounding box center [498, 95] width 88 height 13
click at [479, 98] on input "Durée indéterminée" at bounding box center [498, 95] width 88 height 13
radio input "true"
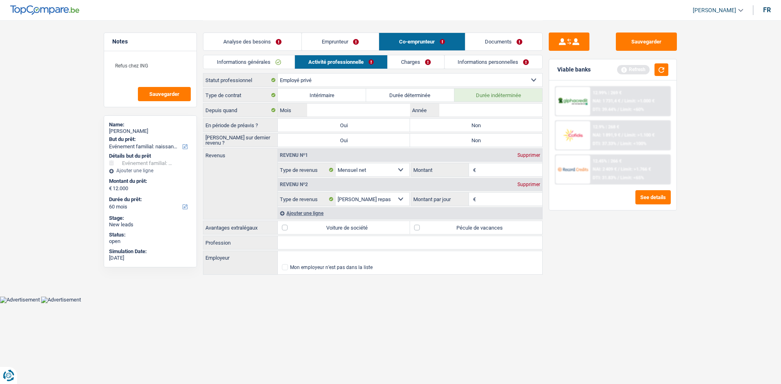
click at [466, 122] on label "Non" at bounding box center [476, 125] width 132 height 13
click at [466, 122] on input "Non" at bounding box center [476, 125] width 132 height 13
radio input "true"
click at [462, 138] on label "Non" at bounding box center [476, 140] width 132 height 13
click at [462, 138] on input "Non" at bounding box center [476, 140] width 132 height 13
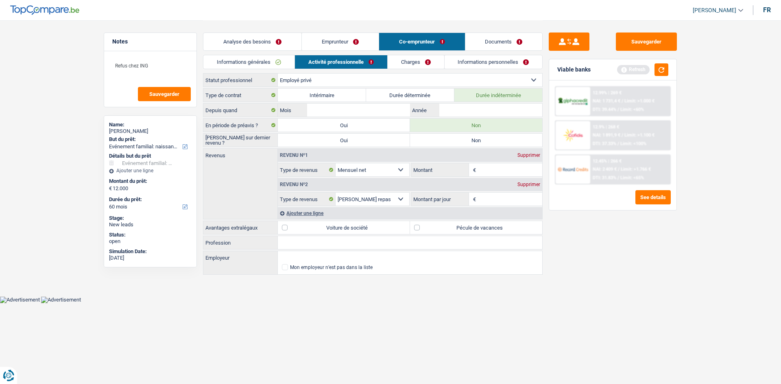
radio input "true"
click at [390, 107] on input "Mois" at bounding box center [358, 110] width 103 height 13
type input "4"
type input "2021"
click at [593, 241] on div "Sauvegarder Viable banks Refresh 12.99% | 269 € NAI: 1 731,4 € / Limit: >1.000 …" at bounding box center [612, 202] width 140 height 339
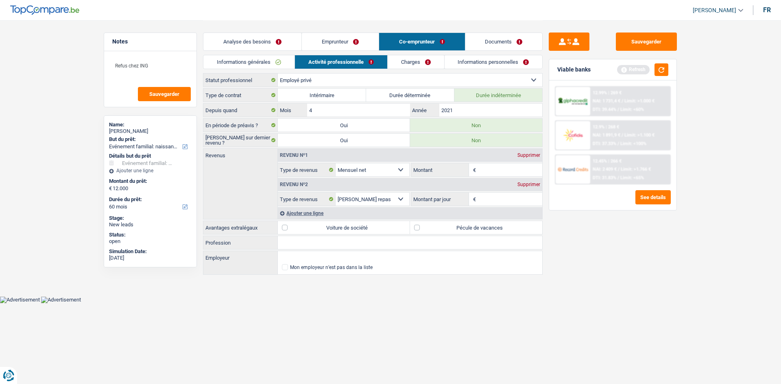
click at [499, 170] on input "Montant" at bounding box center [510, 169] width 65 height 13
type input "1.900"
click at [510, 198] on input "Montant par jour" at bounding box center [510, 199] width 65 height 13
type input "8,0"
click at [322, 214] on div "Ajouter une ligne" at bounding box center [410, 213] width 264 height 12
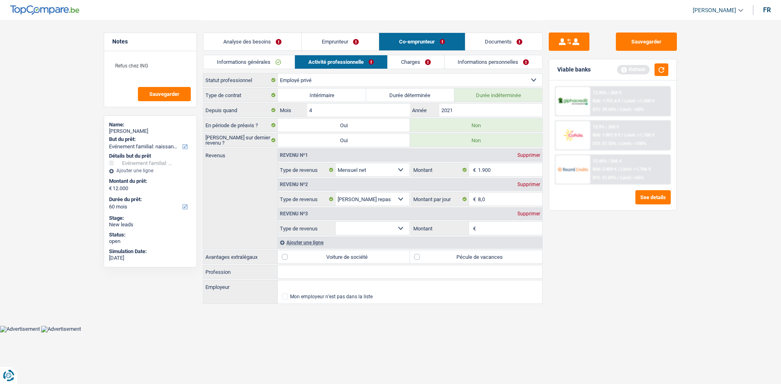
click at [386, 225] on select "Allocation d'handicap Allocations chômage Allocations familiales Chèques repas …" at bounding box center [372, 228] width 74 height 13
select select "familyAllowances"
click at [335, 222] on select "Allocation d'handicap Allocations chômage Allocations familiales Chèques repas …" at bounding box center [372, 228] width 74 height 13
click at [524, 228] on input "Montant" at bounding box center [510, 228] width 65 height 13
type input "500"
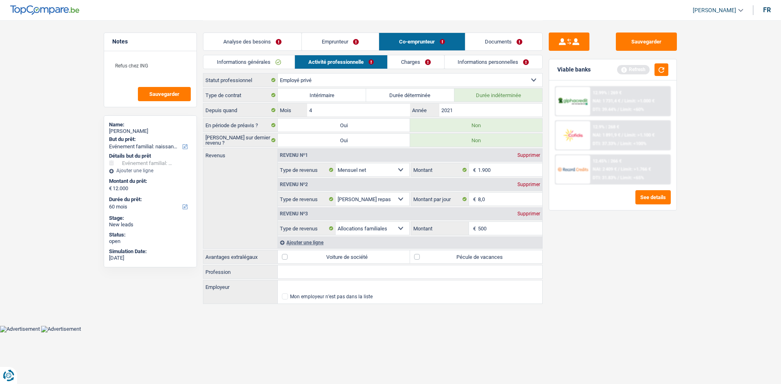
click at [614, 278] on div "Sauvegarder Viable banks Refresh 12.99% | 269 € NAI: 1 731,4 € / Limit: >1.000 …" at bounding box center [612, 202] width 140 height 339
click at [527, 259] on label "Pécule de vacances" at bounding box center [476, 256] width 132 height 13
click at [527, 259] on input "Pécule de vacances" at bounding box center [476, 256] width 132 height 13
checkbox input "true"
click at [622, 246] on div "Sauvegarder Viable banks Refresh 12.99% | 269 € NAI: 1 731,4 € / Limit: >1.000 …" at bounding box center [612, 202] width 140 height 339
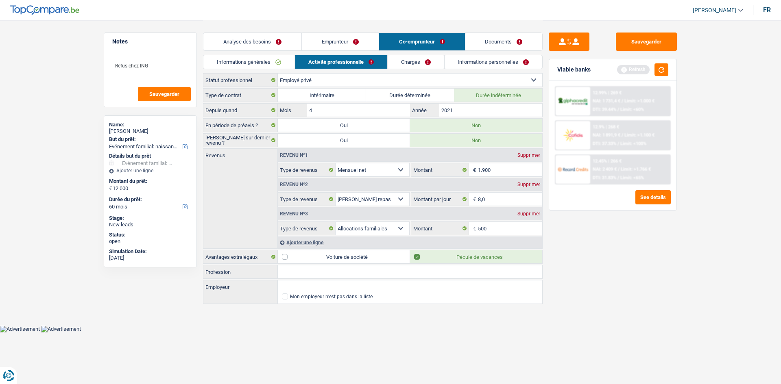
click at [412, 62] on link "Charges" at bounding box center [415, 61] width 57 height 13
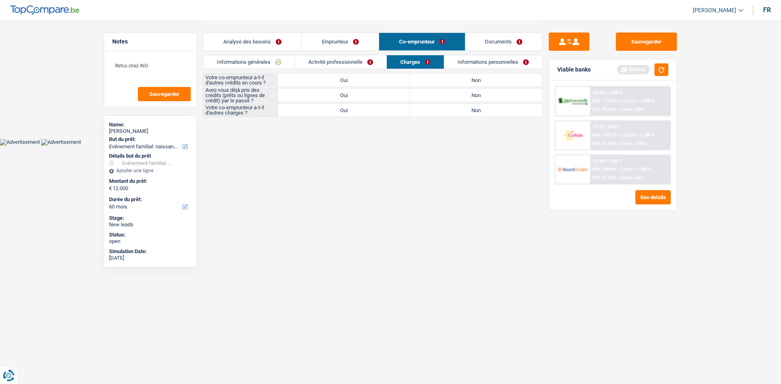
click at [431, 84] on label "Non" at bounding box center [476, 80] width 132 height 13
click at [431, 84] on input "Non" at bounding box center [476, 80] width 132 height 13
radio input "true"
drag, startPoint x: 382, startPoint y: 89, endPoint x: 434, endPoint y: 103, distance: 54.1
click at [381, 90] on label "Oui" at bounding box center [344, 95] width 132 height 13
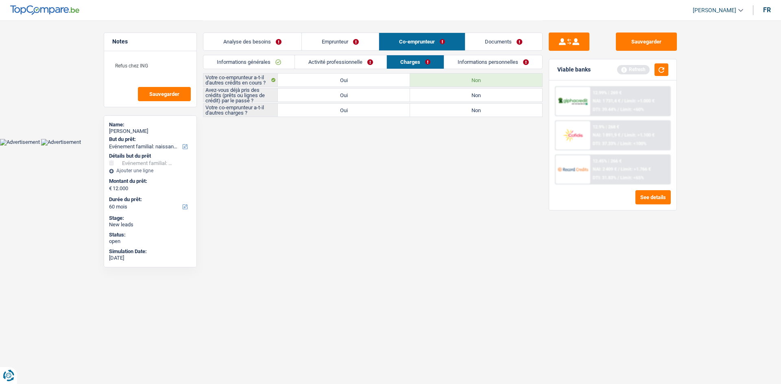
click at [381, 90] on input "Oui" at bounding box center [344, 95] width 132 height 13
radio input "true"
click at [446, 106] on label "Non" at bounding box center [476, 110] width 132 height 13
click at [446, 106] on input "Non" at bounding box center [476, 110] width 132 height 13
radio input "true"
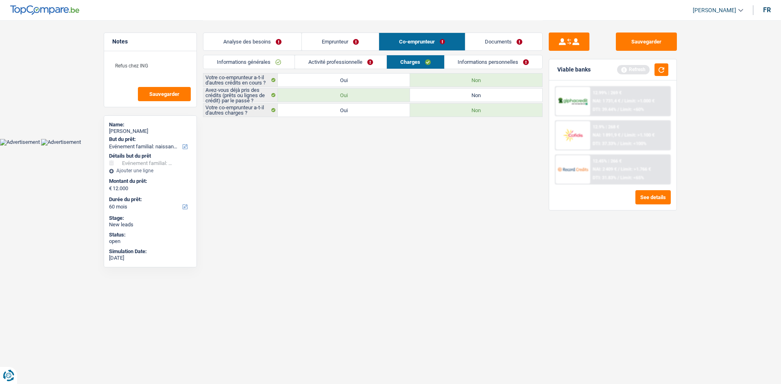
click at [269, 42] on link "Analyse des besoins" at bounding box center [252, 41] width 98 height 17
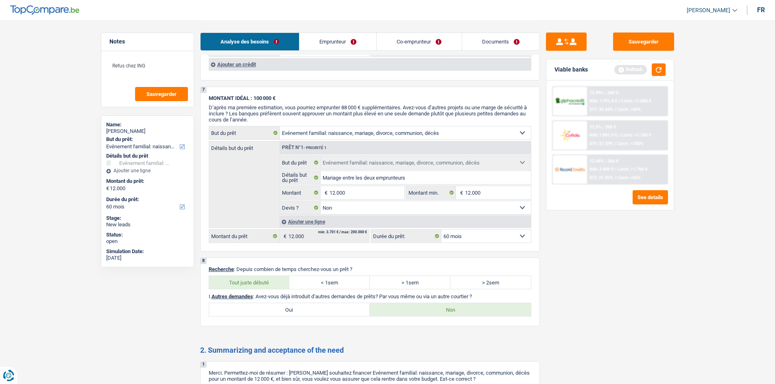
scroll to position [651, 0]
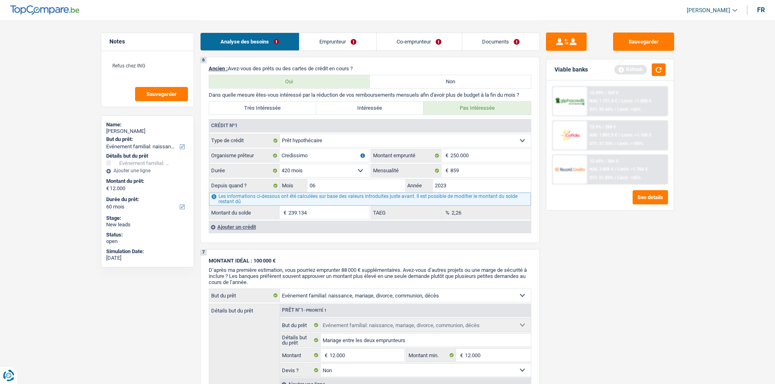
click at [254, 226] on div "Ajouter un crédit" at bounding box center [370, 227] width 322 height 12
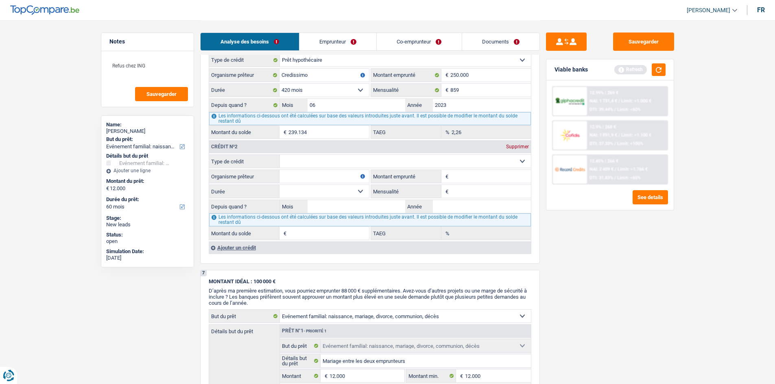
scroll to position [813, 0]
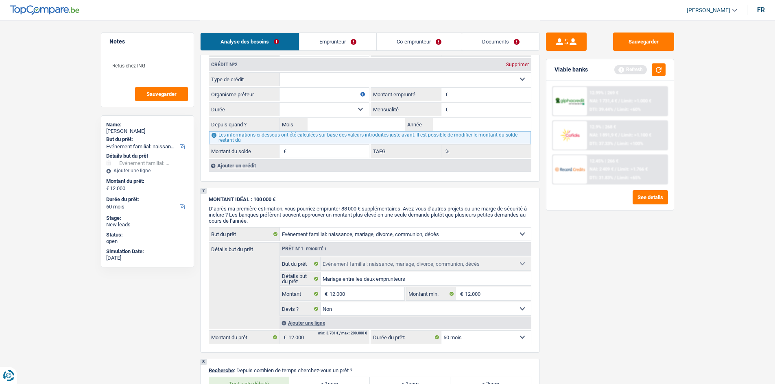
click at [378, 78] on select "Carte ou ouverture de crédit Prêt hypothécaire Vente à tempérament Prêt à tempé…" at bounding box center [405, 79] width 251 height 13
select select "personalLoan"
type input "0"
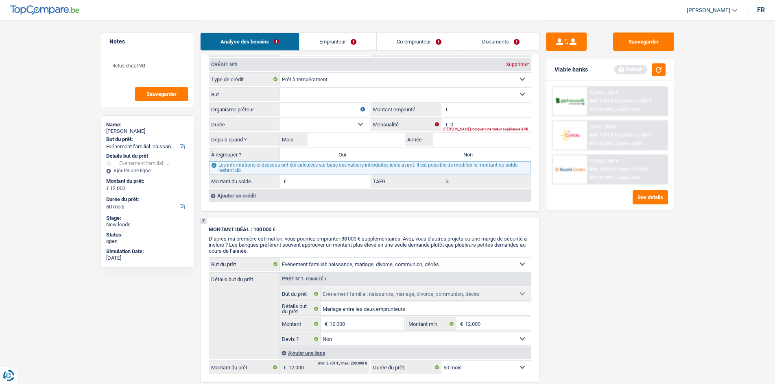
click at [409, 96] on select "Confort maison: meubles, textile, peinture, électroménager, outillage non-profe…" at bounding box center [405, 94] width 251 height 13
select select "homeFurnishingOrRelocation"
click at [280, 88] on select "Confort maison: meubles, textile, peinture, électroménager, outillage non-profe…" at bounding box center [405, 94] width 251 height 13
click at [465, 124] on input "0" at bounding box center [490, 124] width 81 height 13
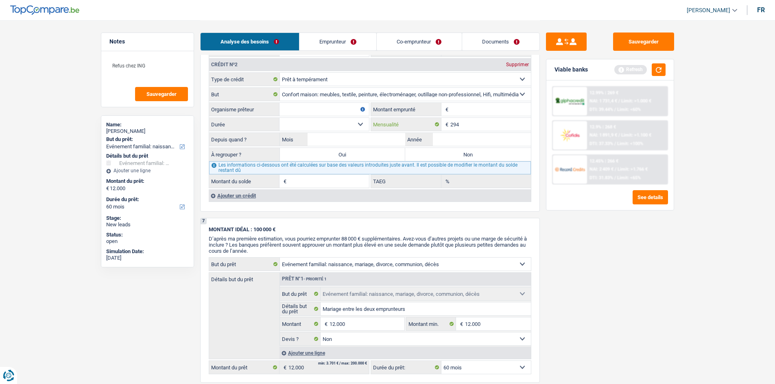
type input "294"
click at [466, 117] on fieldset "Carte ou ouverture de crédit Prêt hypothécaire Vente à tempérament Prêt à tempé…" at bounding box center [370, 130] width 322 height 116
click at [466, 111] on input "Montant emprunté" at bounding box center [490, 109] width 81 height 13
type input "16.000"
click at [349, 124] on select "12 mois 18 mois 24 mois 30 mois 36 mois 42 mois 48 mois 60 mois 72 mois 84 mois…" at bounding box center [323, 124] width 89 height 13
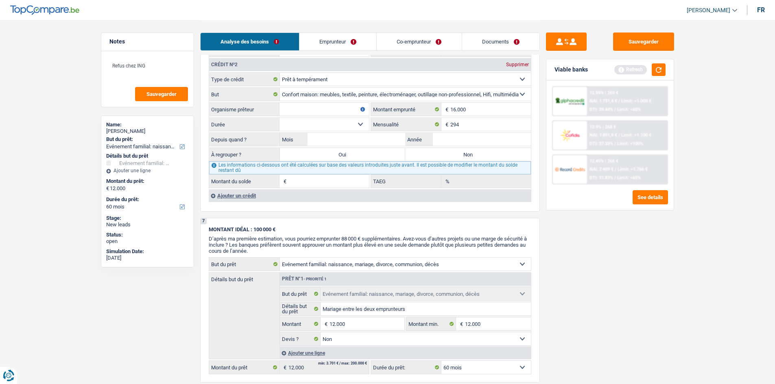
click at [279, 118] on select "12 mois 18 mois 24 mois 30 mois 36 mois 42 mois 48 mois 60 mois 72 mois 84 mois…" at bounding box center [323, 124] width 89 height 13
click at [379, 139] on input "Mois" at bounding box center [356, 139] width 98 height 13
click at [355, 127] on select "12 mois 18 mois 24 mois 30 mois 36 mois 42 mois 48 mois 60 mois 72 mois 84 mois…" at bounding box center [323, 124] width 89 height 13
select select "60"
click at [279, 118] on select "12 mois 18 mois 24 mois 30 mois 36 mois 42 mois 48 mois 60 mois 72 mois 84 mois…" at bounding box center [323, 124] width 89 height 13
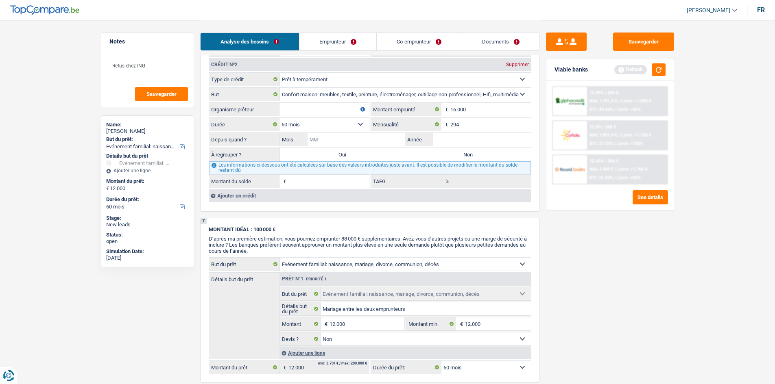
click at [362, 140] on input "Mois" at bounding box center [356, 139] width 98 height 13
type input "6"
type input "2023"
type input "9.185"
type input "3,98"
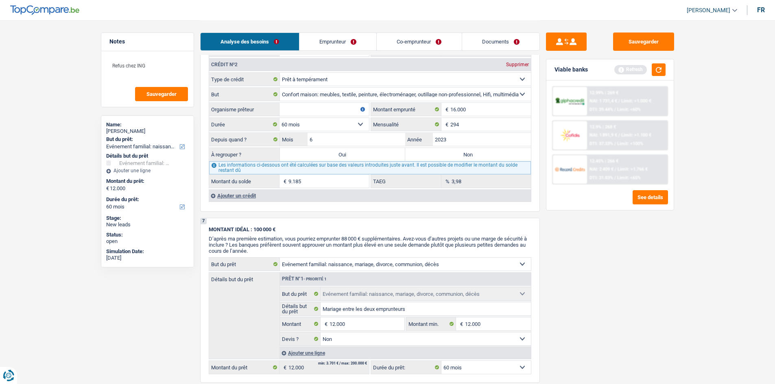
click at [657, 265] on div "Sauvegarder Viable banks Refresh 12.99% | 269 € NAI: 1 731,4 € / Limit: >1.000 …" at bounding box center [610, 202] width 140 height 339
click at [368, 146] on input "6" at bounding box center [356, 139] width 98 height 13
type input "2"
type input "8.124"
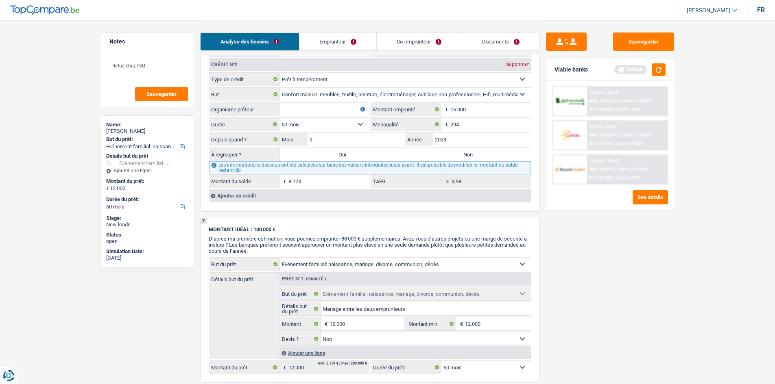
click at [625, 262] on div "Sauvegarder Viable banks Refresh 12.99% | 269 € NAI: 1 731,4 € / Limit: >1.000 …" at bounding box center [610, 202] width 140 height 339
click at [492, 154] on label "Non" at bounding box center [468, 154] width 126 height 13
click at [492, 154] on input "Non" at bounding box center [468, 154] width 126 height 13
radio input "true"
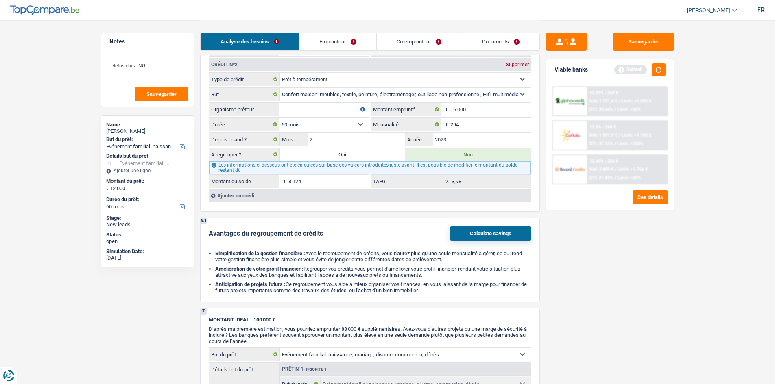
click at [340, 104] on input "Organisme prêteur" at bounding box center [323, 109] width 89 height 13
click at [348, 81] on select "Carte ou ouverture de crédit Prêt hypothécaire Vente à tempérament Prêt à tempé…" at bounding box center [405, 79] width 251 height 13
select select "renovationLoan"
click at [280, 73] on select "Carte ou ouverture de crédit Prêt hypothécaire Vente à tempérament Prêt à tempé…" at bounding box center [405, 79] width 251 height 13
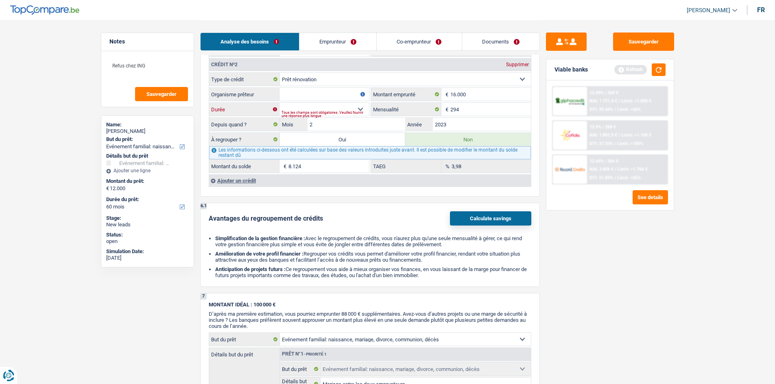
click at [359, 107] on select "12 mois 18 mois 24 mois 30 mois 36 mois 42 mois 48 mois 60 mois 72 mois 84 mois…" at bounding box center [323, 109] width 89 height 13
click at [624, 278] on div "Sauvegarder Viable banks Refresh 12.99% | 269 € NAI: 1 731,4 € / Limit: >1.000 …" at bounding box center [610, 202] width 140 height 339
click at [360, 123] on input "2" at bounding box center [356, 124] width 98 height 13
click at [359, 109] on select "12 mois 18 mois 24 mois 30 mois 36 mois 42 mois 48 mois 60 mois 72 mois 84 mois…" at bounding box center [323, 109] width 89 height 13
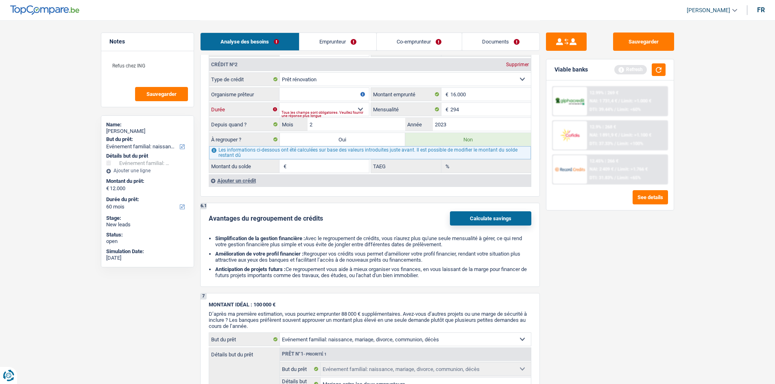
click at [279, 103] on select "12 mois 18 mois 24 mois 30 mois 36 mois 42 mois 48 mois 60 mois 72 mois 84 mois…" at bounding box center [323, 109] width 89 height 13
click at [328, 91] on input "Organisme prêteur" at bounding box center [323, 94] width 89 height 13
click at [239, 178] on div "Ajouter un crédit" at bounding box center [370, 180] width 322 height 12
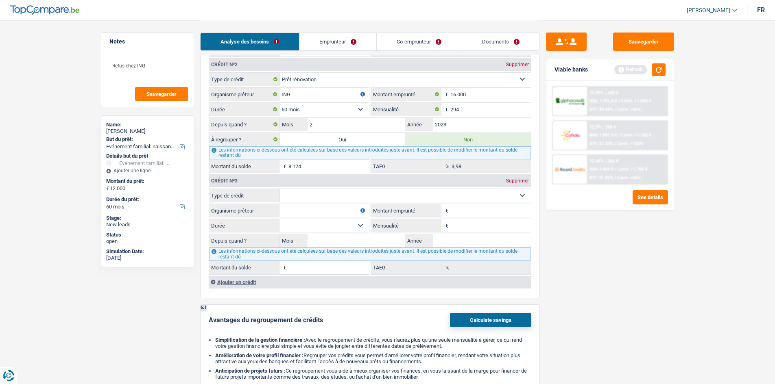
click at [320, 193] on select "Carte ou ouverture de crédit Prêt hypothécaire Vente à tempérament Prêt à tempé…" at bounding box center [405, 195] width 251 height 13
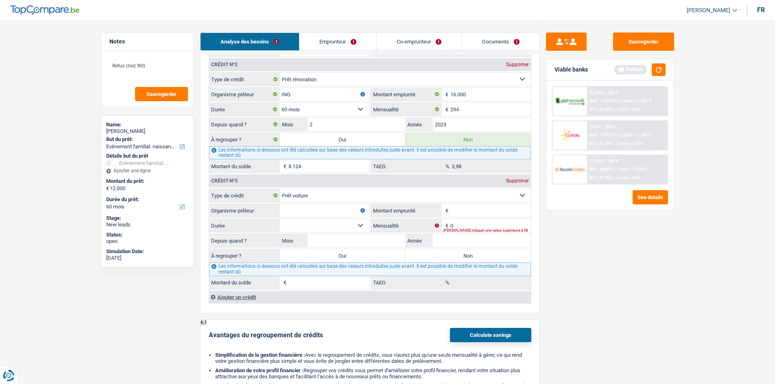
click at [320, 211] on input "Organisme prêteur" at bounding box center [323, 210] width 89 height 13
click at [466, 216] on input "Montant emprunté" at bounding box center [490, 210] width 81 height 13
click at [471, 209] on input "Montant emprunté" at bounding box center [490, 210] width 81 height 13
click at [355, 225] on select "12 mois 18 mois 24 mois 30 mois 36 mois 42 mois 48 mois 60 mois 72 mois 84 mois…" at bounding box center [323, 225] width 89 height 13
click at [279, 219] on select "12 mois 18 mois 24 mois 30 mois 36 mois 42 mois 48 mois 60 mois 72 mois 84 mois…" at bounding box center [323, 225] width 89 height 13
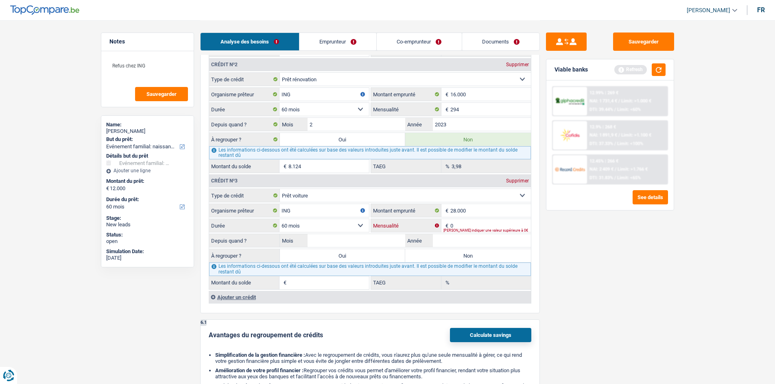
click at [488, 222] on input "0" at bounding box center [490, 225] width 81 height 13
click at [397, 239] on input "Mois" at bounding box center [356, 240] width 98 height 13
click at [463, 224] on input "0" at bounding box center [490, 225] width 81 height 13
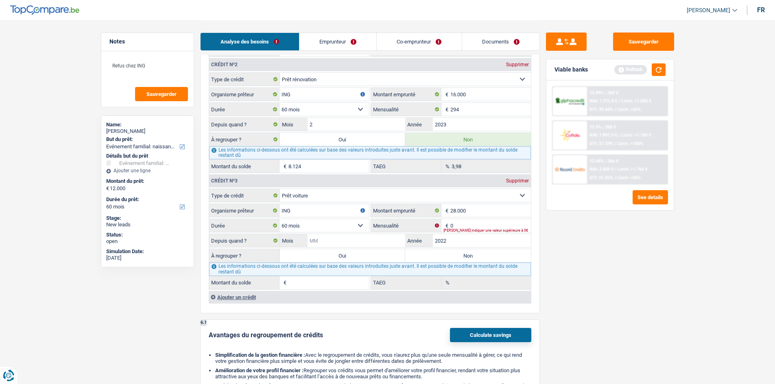
click at [370, 241] on input "Mois" at bounding box center [356, 240] width 98 height 13
click at [486, 225] on input "0" at bounding box center [490, 225] width 81 height 13
click at [607, 242] on div "Sauvegarder Viable banks Refresh 12.99% | 269 € NAI: 1 731,4 € / Limit: >1.000 …" at bounding box center [610, 202] width 140 height 339
click at [339, 246] on input "1" at bounding box center [356, 240] width 98 height 13
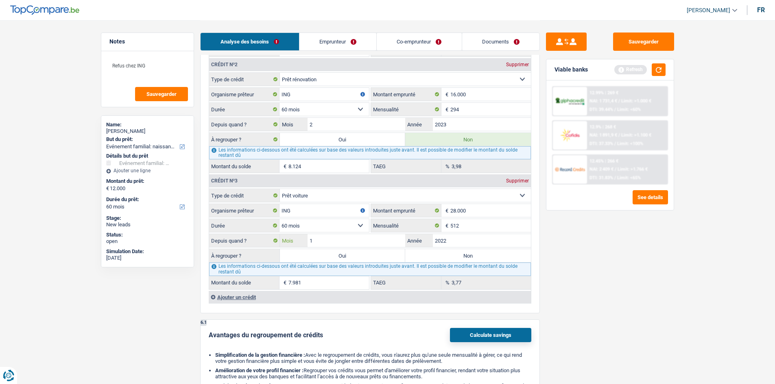
click at [339, 246] on input "1" at bounding box center [356, 240] width 98 height 13
click at [625, 279] on div "Sauvegarder Viable banks Refresh 12.99% | 269 € NAI: 1 731,4 € / Limit: >1.000 …" at bounding box center [610, 202] width 140 height 339
click at [630, 266] on div "Sauvegarder Viable banks Refresh 12.99% | 269 € NAI: 1 731,4 € / Limit: >1.000 …" at bounding box center [610, 202] width 140 height 339
click at [448, 259] on label "Non" at bounding box center [468, 255] width 126 height 13
click at [448, 259] on input "Non" at bounding box center [468, 255] width 126 height 13
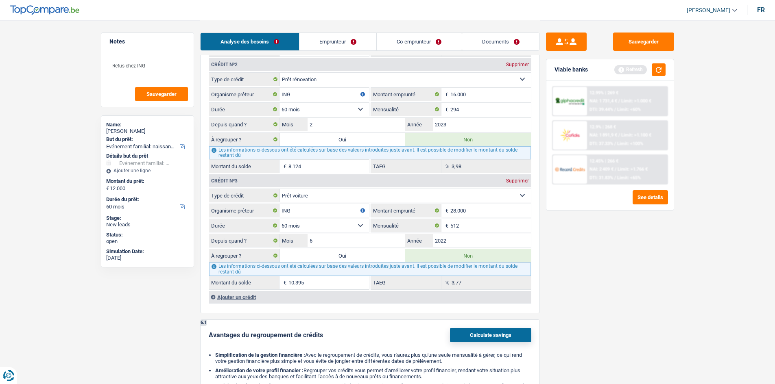
click at [667, 257] on div "Sauvegarder Viable banks Refresh 12.99% | 269 € NAI: 1 731,4 € / Limit: >1.000 …" at bounding box center [610, 202] width 140 height 339
click at [375, 239] on input "6" at bounding box center [356, 240] width 98 height 13
click at [625, 262] on div "Sauvegarder Viable banks Refresh 12.99% | 269 € NAI: 1 731,4 € / Limit: >1.000 …" at bounding box center [610, 202] width 140 height 339
click at [662, 72] on button "button" at bounding box center [658, 69] width 14 height 13
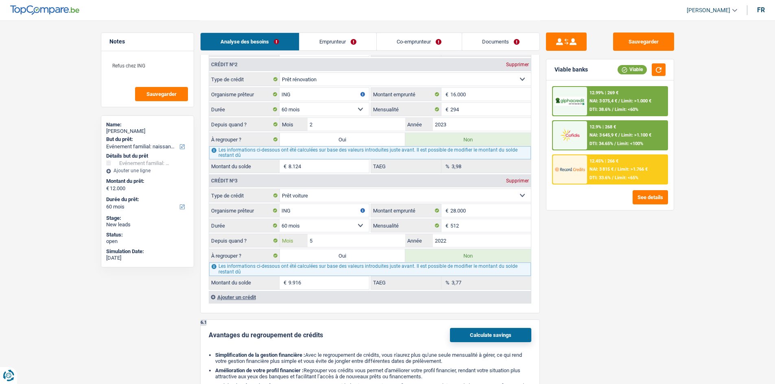
click at [378, 243] on input "5" at bounding box center [356, 240] width 98 height 13
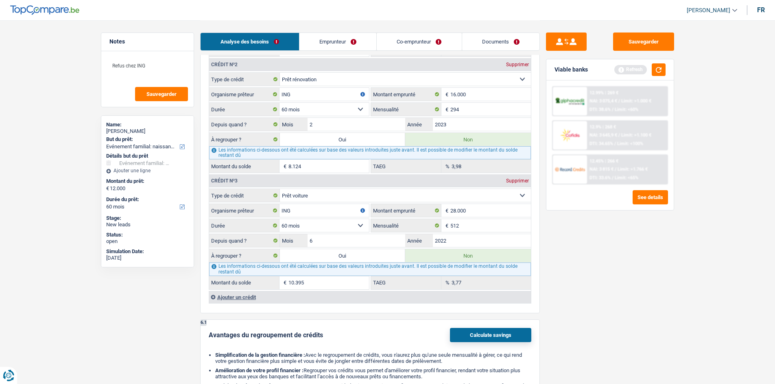
click at [710, 268] on main "Notes Refus chez ING Sauvegarder Name: [PERSON_NAME] But du prêt: Confort maiso…" at bounding box center [387, 13] width 775 height 1652
click at [661, 279] on div "Sauvegarder Viable banks Refresh 12.99% | 269 € NAI: 3 075,4 € / Limit: >1.000 …" at bounding box center [610, 202] width 140 height 339
click at [381, 125] on input "2" at bounding box center [356, 124] width 98 height 13
click at [655, 292] on div "Sauvegarder Viable banks Refresh 12.99% | 269 € NAI: 3 075,4 € / Limit: >1.000 …" at bounding box center [610, 202] width 140 height 339
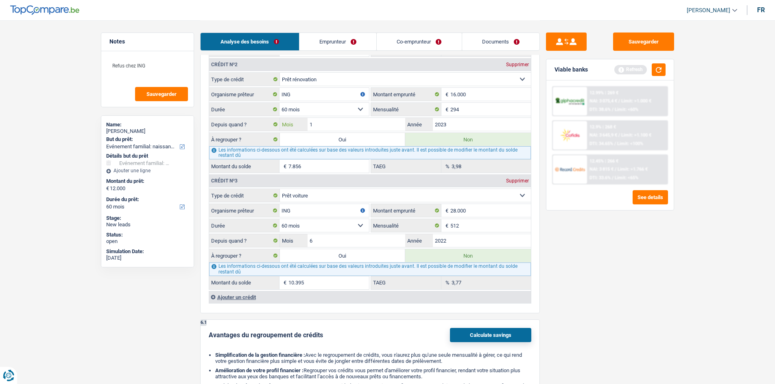
click at [342, 125] on input "1" at bounding box center [356, 124] width 98 height 13
click at [633, 226] on div "Sauvegarder Viable banks Refresh 12.99% | 269 € NAI: 3 075,4 € / Limit: >1.000 …" at bounding box center [610, 202] width 140 height 339
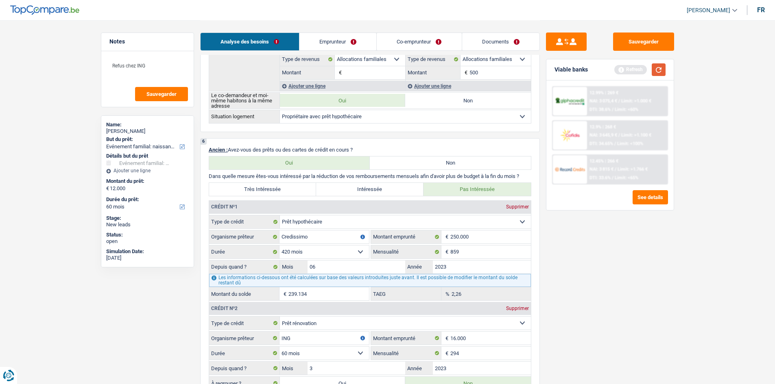
click at [657, 67] on button "button" at bounding box center [658, 69] width 14 height 13
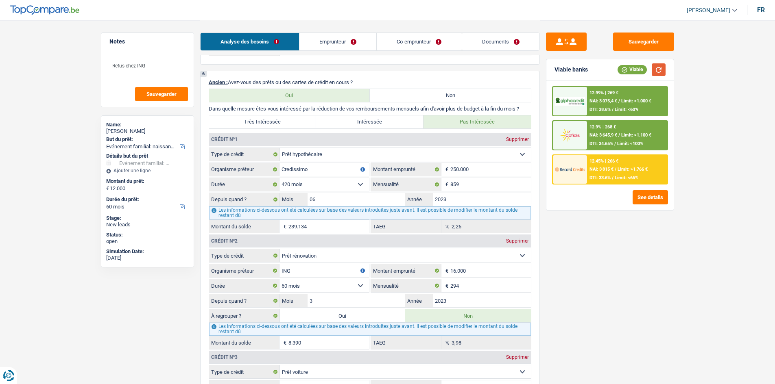
scroll to position [773, 0]
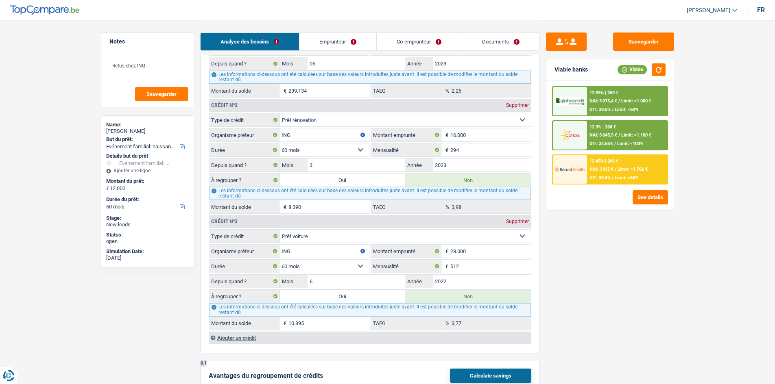
click at [690, 268] on main "Notes Refus chez ING Sauvegarder Name: [PERSON_NAME] But du prêt: Confort maiso…" at bounding box center [387, 53] width 775 height 1652
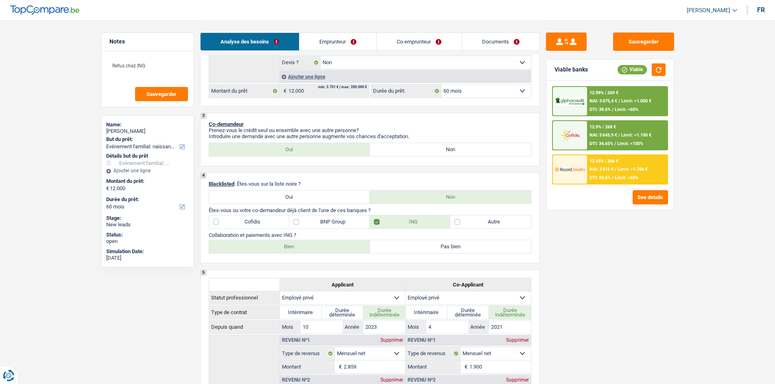
scroll to position [81, 0]
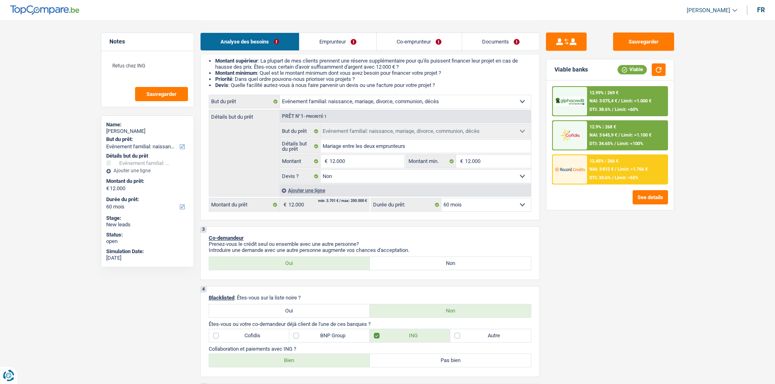
click at [628, 167] on span "Limit: >1.766 €" at bounding box center [632, 169] width 30 height 5
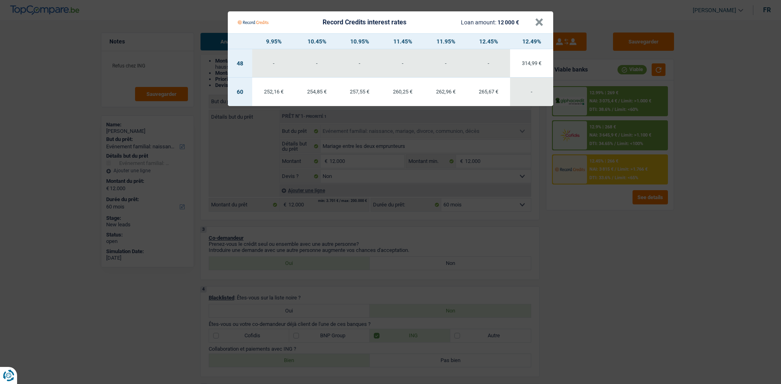
drag, startPoint x: 618, startPoint y: 161, endPoint x: 621, endPoint y: 152, distance: 9.7
click at [618, 160] on Credits "Record Credits interest rates Loan amount: 12 000 € × 9.95% 10.45% 10.95% 11.45…" at bounding box center [390, 192] width 781 height 384
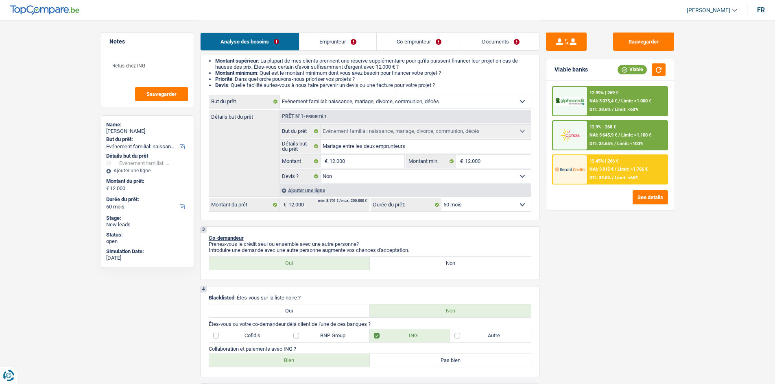
click at [624, 96] on div "12.99% | 269 € NAI: 3 075,4 € / Limit: >1.000 € DTI: 38.6% / Limit: <60%" at bounding box center [627, 101] width 80 height 28
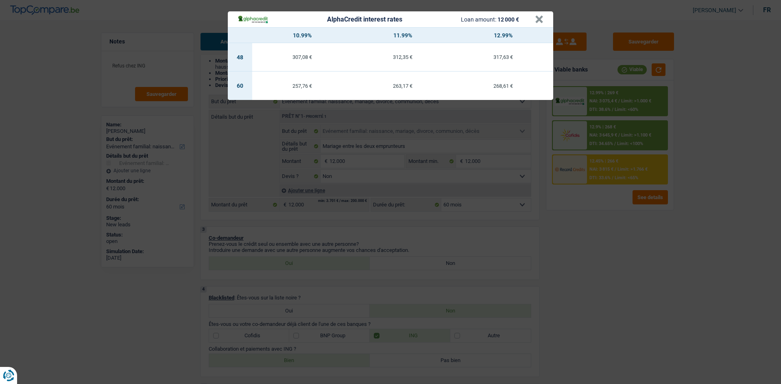
click at [637, 289] on div "AlphaCredit interest rates Loan amount: 12 000 € × 10.99% 11.99% 12.99% 48 307,…" at bounding box center [390, 192] width 781 height 384
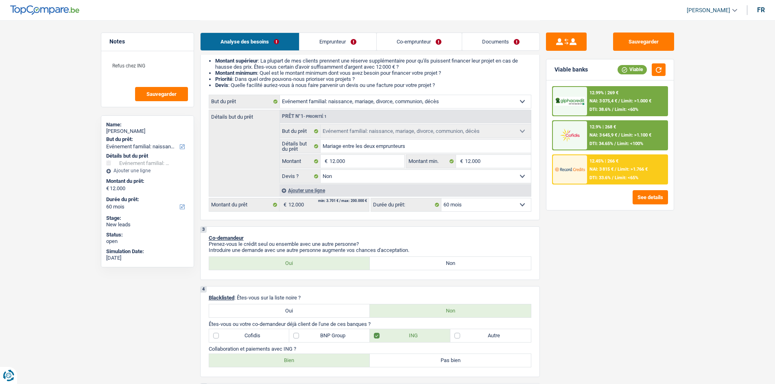
click at [624, 170] on span "Limit: >1.766 €" at bounding box center [632, 169] width 30 height 5
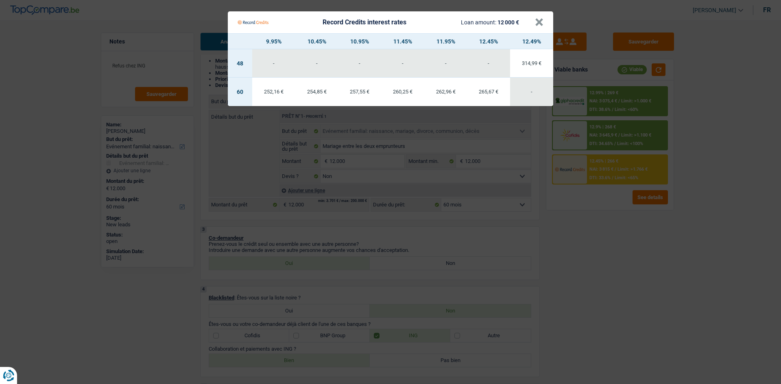
click at [629, 236] on Credits "Record Credits interest rates Loan amount: 12 000 € × 9.95% 10.45% 10.95% 11.45…" at bounding box center [390, 192] width 781 height 384
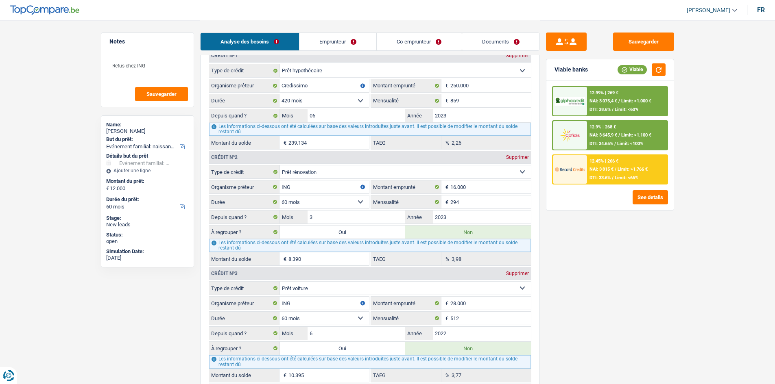
scroll to position [732, 0]
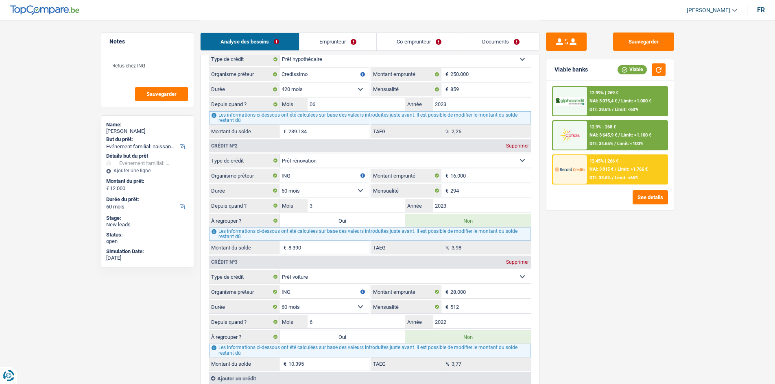
drag, startPoint x: 374, startPoint y: 221, endPoint x: 348, endPoint y: 113, distance: 111.4
click at [375, 221] on label "Oui" at bounding box center [343, 220] width 126 height 13
click at [375, 221] on input "Oui" at bounding box center [343, 220] width 126 height 13
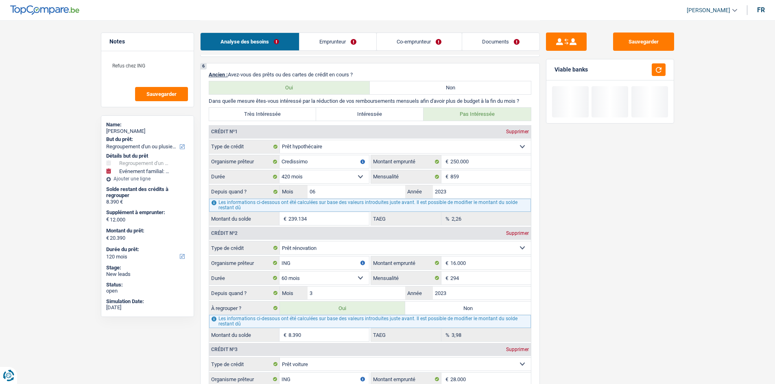
click at [289, 115] on label "Très Intéressée" at bounding box center [262, 114] width 107 height 13
click at [289, 115] on input "Très Intéressée" at bounding box center [262, 114] width 107 height 13
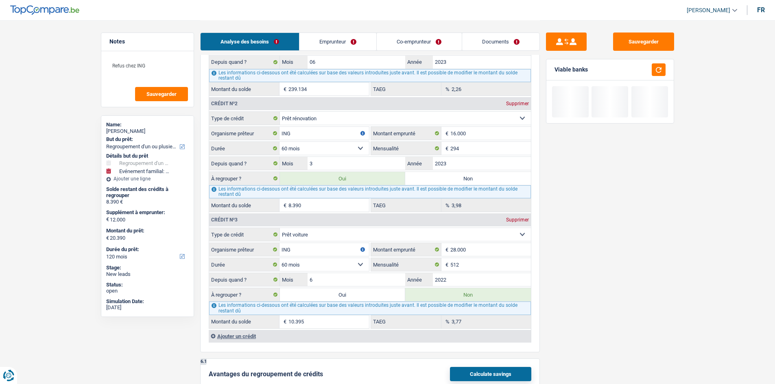
scroll to position [935, 0]
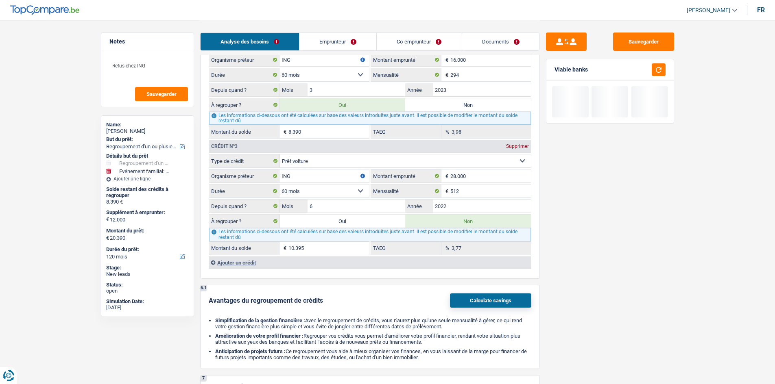
click at [345, 220] on label "Oui" at bounding box center [343, 221] width 126 height 13
click at [345, 220] on input "Oui" at bounding box center [343, 221] width 126 height 13
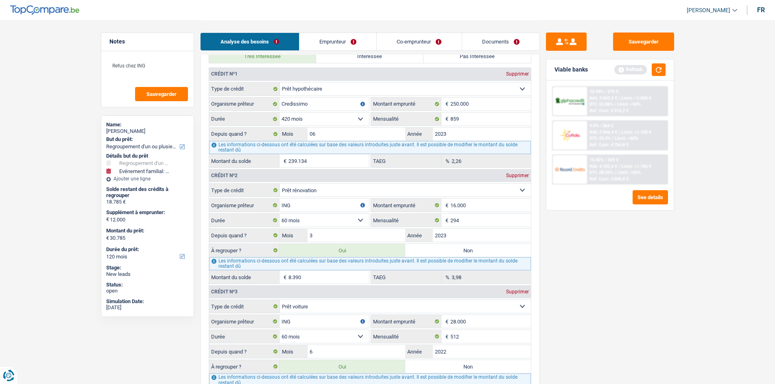
scroll to position [732, 0]
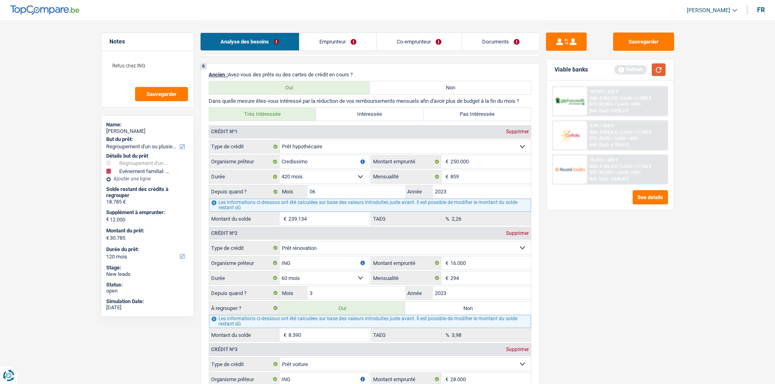
click at [658, 70] on button "button" at bounding box center [658, 69] width 14 height 13
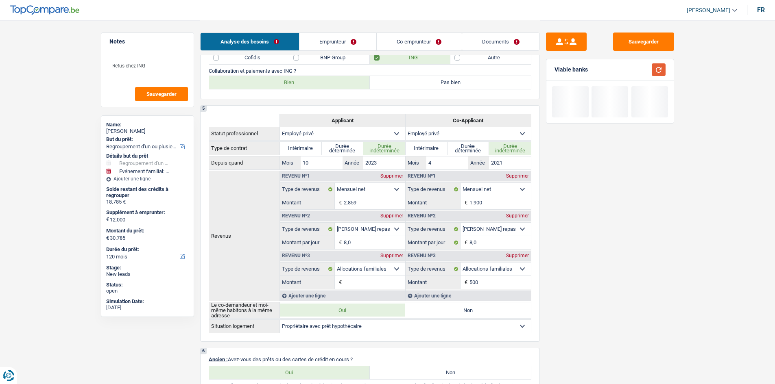
scroll to position [244, 0]
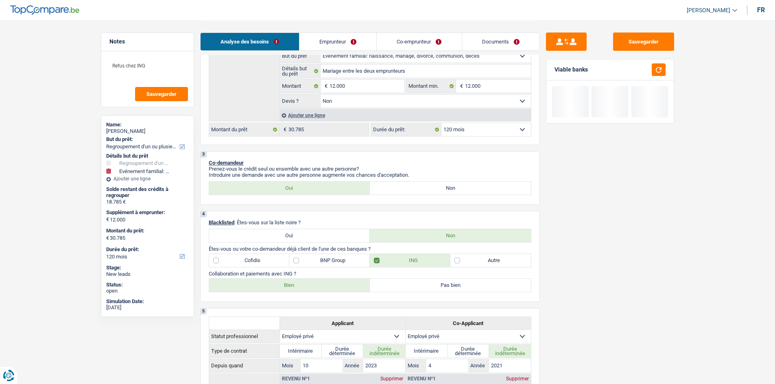
click at [485, 133] on select "12 mois 18 mois 24 mois 30 mois 36 mois 42 mois 48 mois 60 mois 72 mois 84 mois…" at bounding box center [485, 129] width 89 height 13
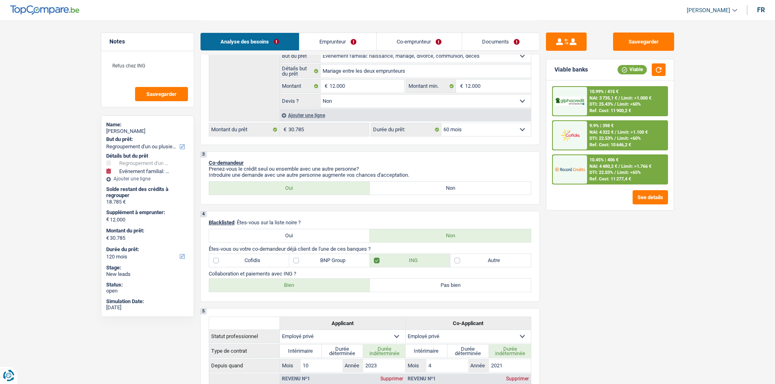
click at [441, 123] on select "12 mois 18 mois 24 mois 30 mois 36 mois 42 mois 48 mois 60 mois 72 mois 84 mois…" at bounding box center [485, 129] width 89 height 13
click at [608, 167] on span "NAI: 4 232,9 €" at bounding box center [603, 166] width 28 height 5
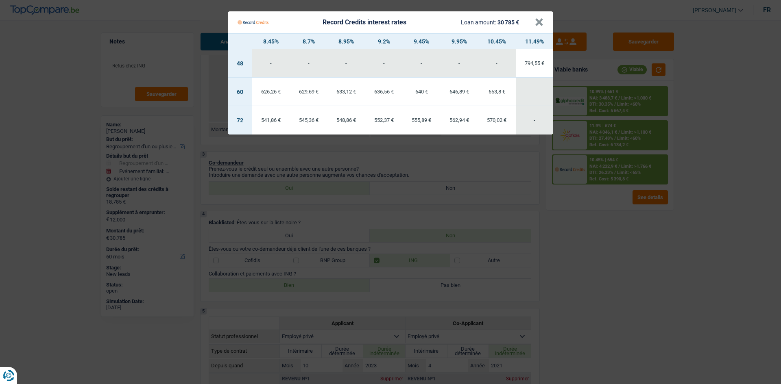
click at [605, 235] on Credits "Record Credits interest rates Loan amount: 30 785 € × 8.45% 8.7% 8.95% 9.2% 9.4…" at bounding box center [390, 192] width 781 height 384
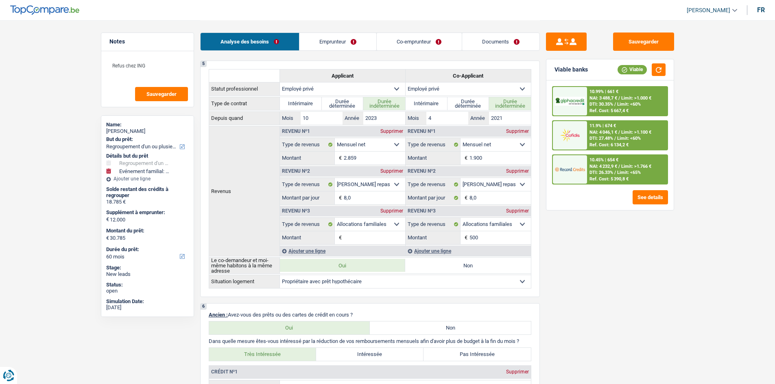
scroll to position [0, 0]
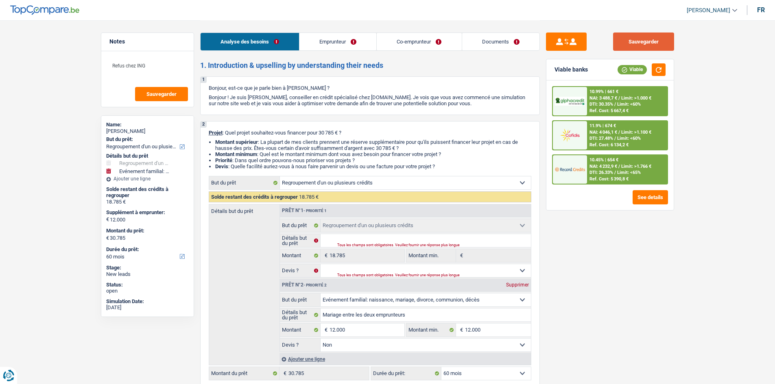
click at [657, 44] on button "Sauvegarder" at bounding box center [643, 42] width 61 height 18
